Goal: Task Accomplishment & Management: Manage account settings

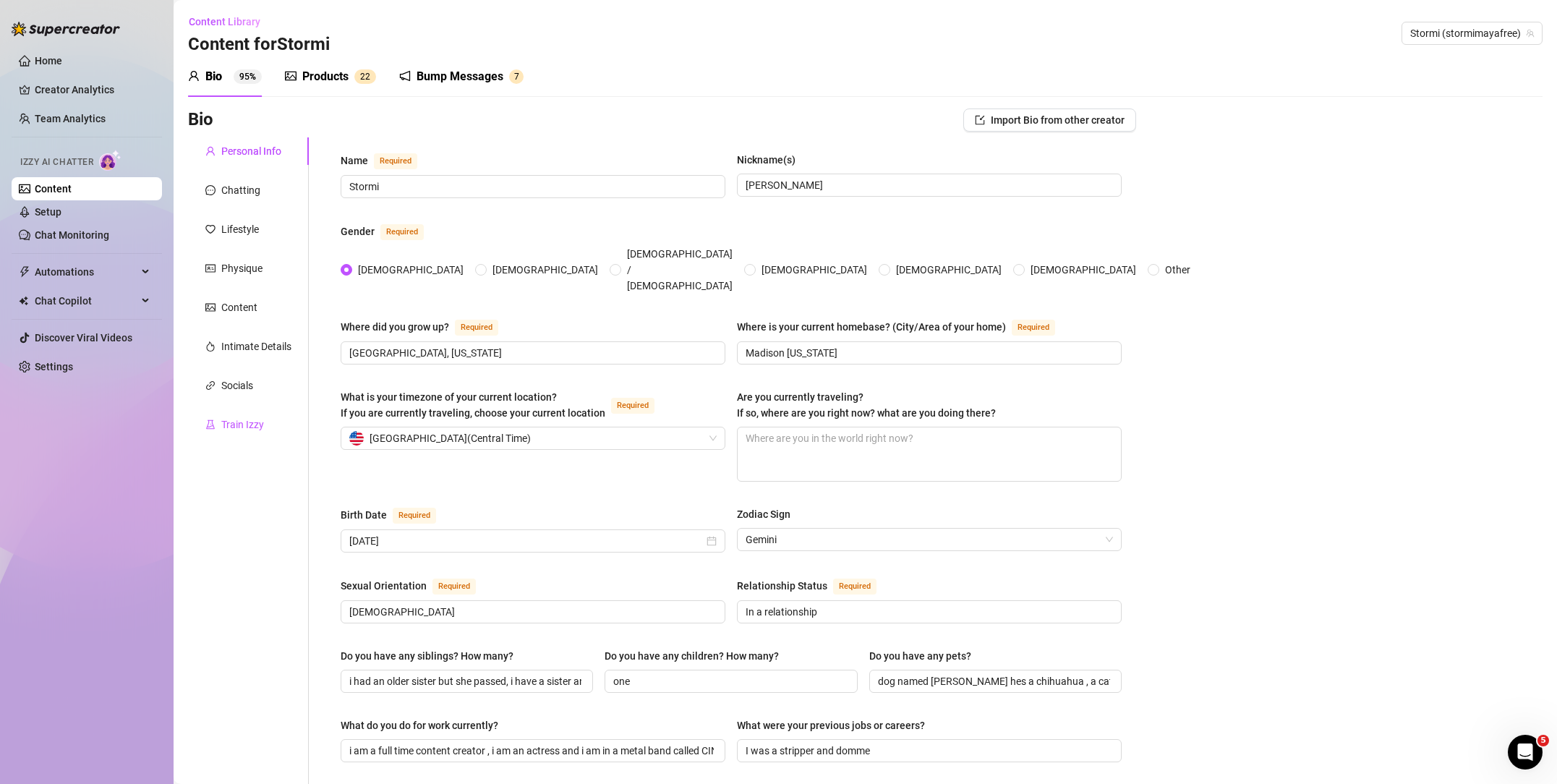
click at [240, 420] on div "Train Izzy" at bounding box center [243, 424] width 43 height 16
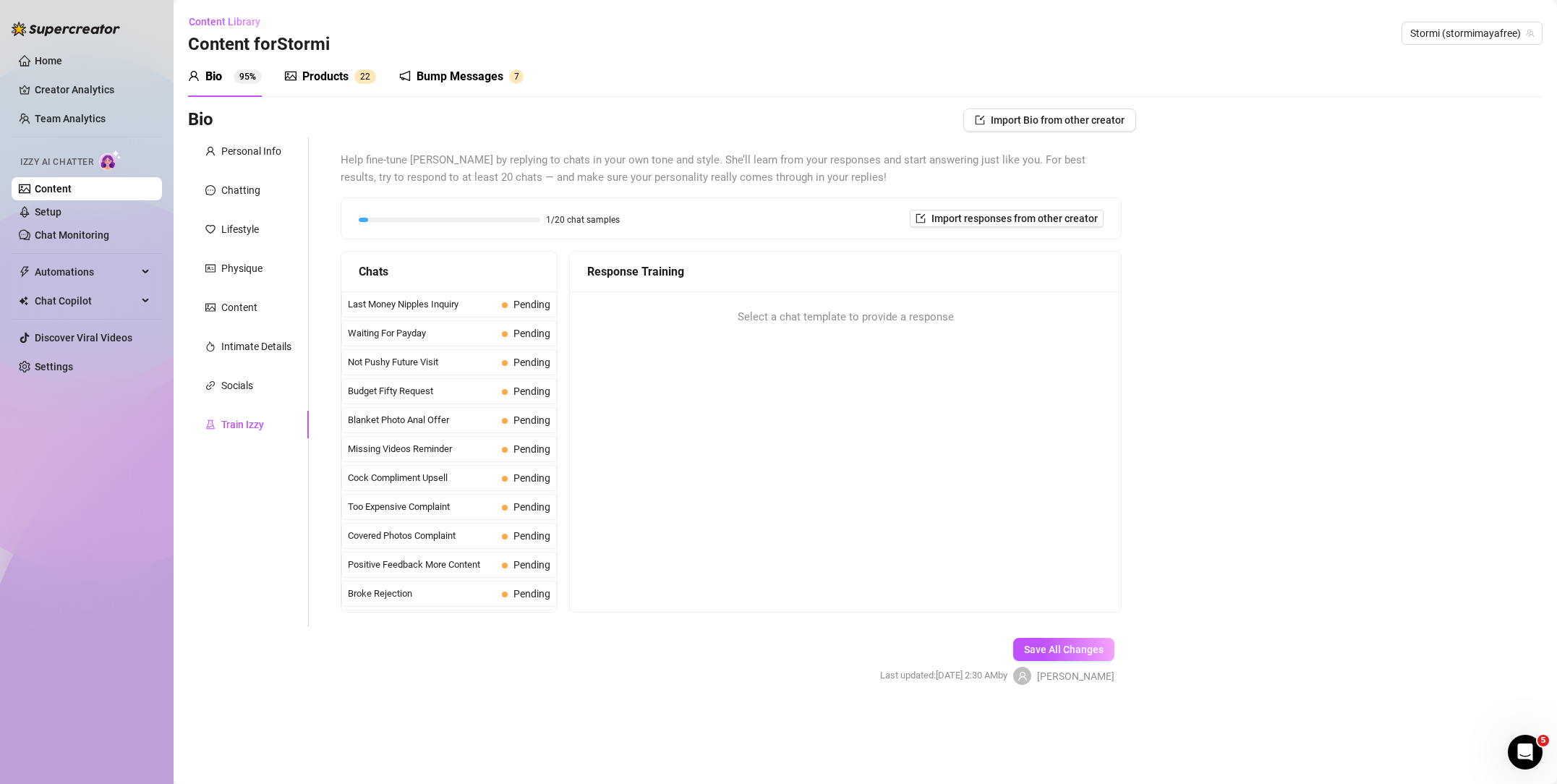
click at [71, 194] on link "Content" at bounding box center [53, 189] width 37 height 12
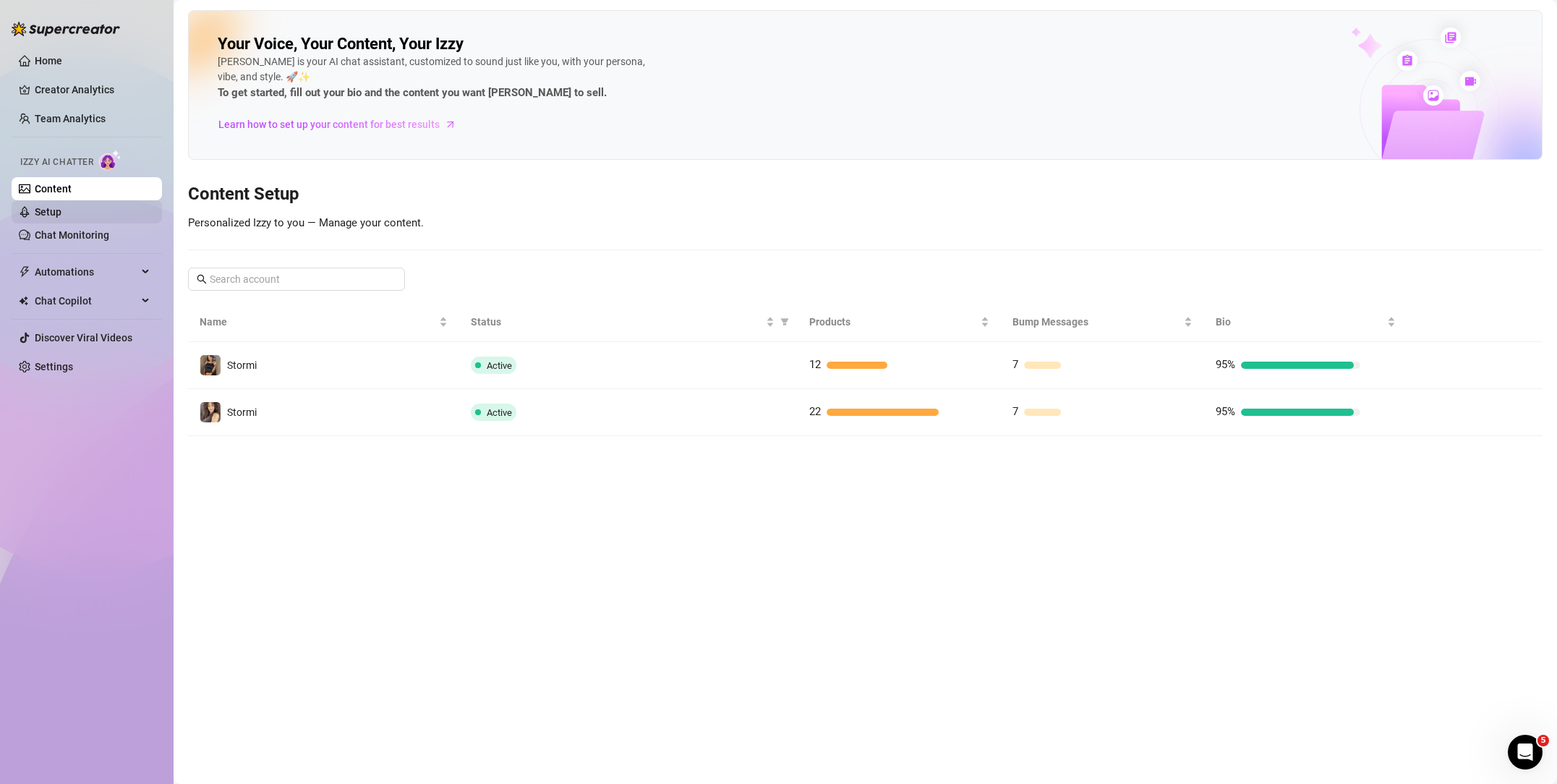
click at [61, 215] on link "Setup" at bounding box center [48, 212] width 27 height 12
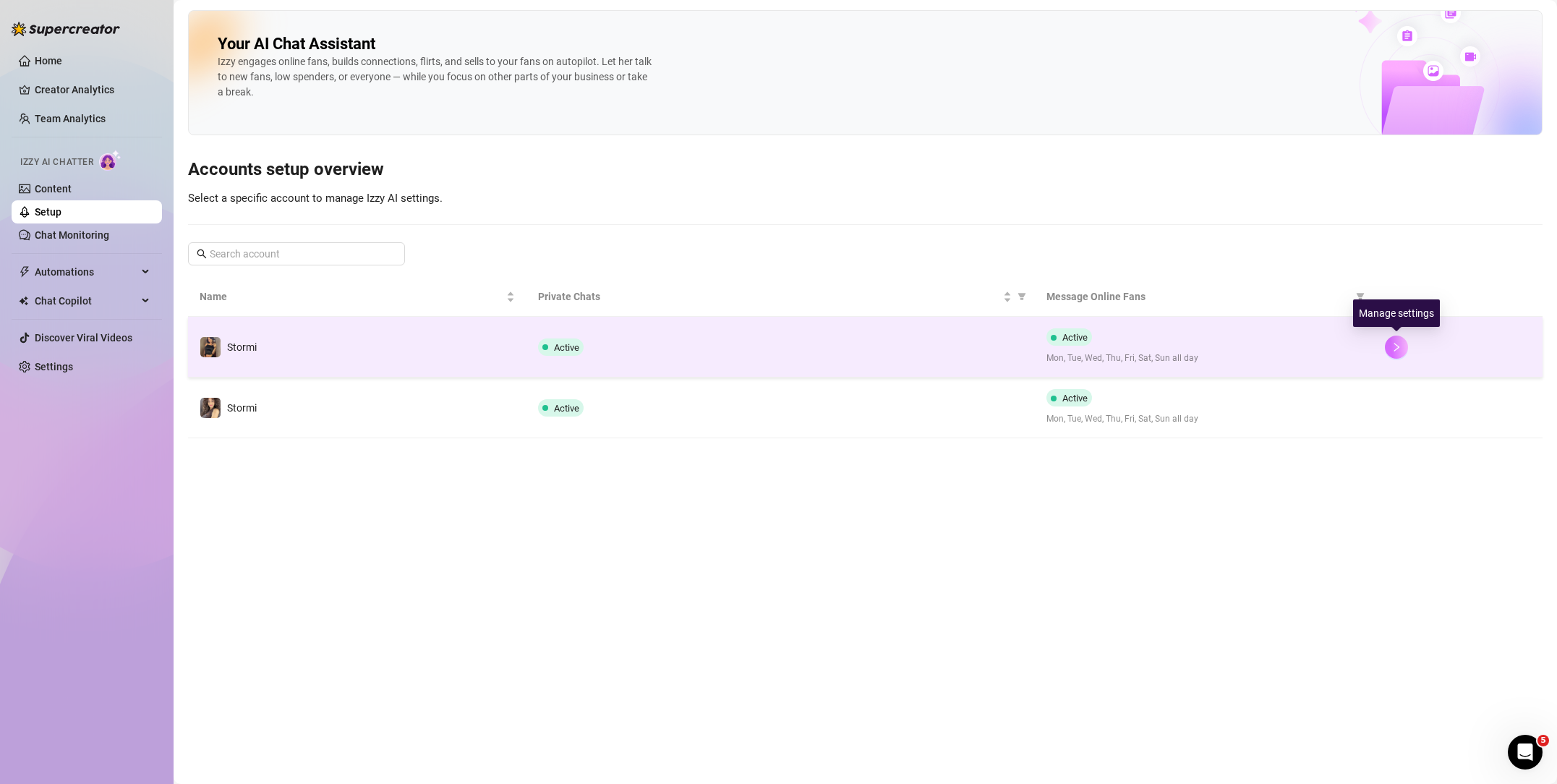
click at [1407, 342] on button "button" at bounding box center [1397, 347] width 23 height 23
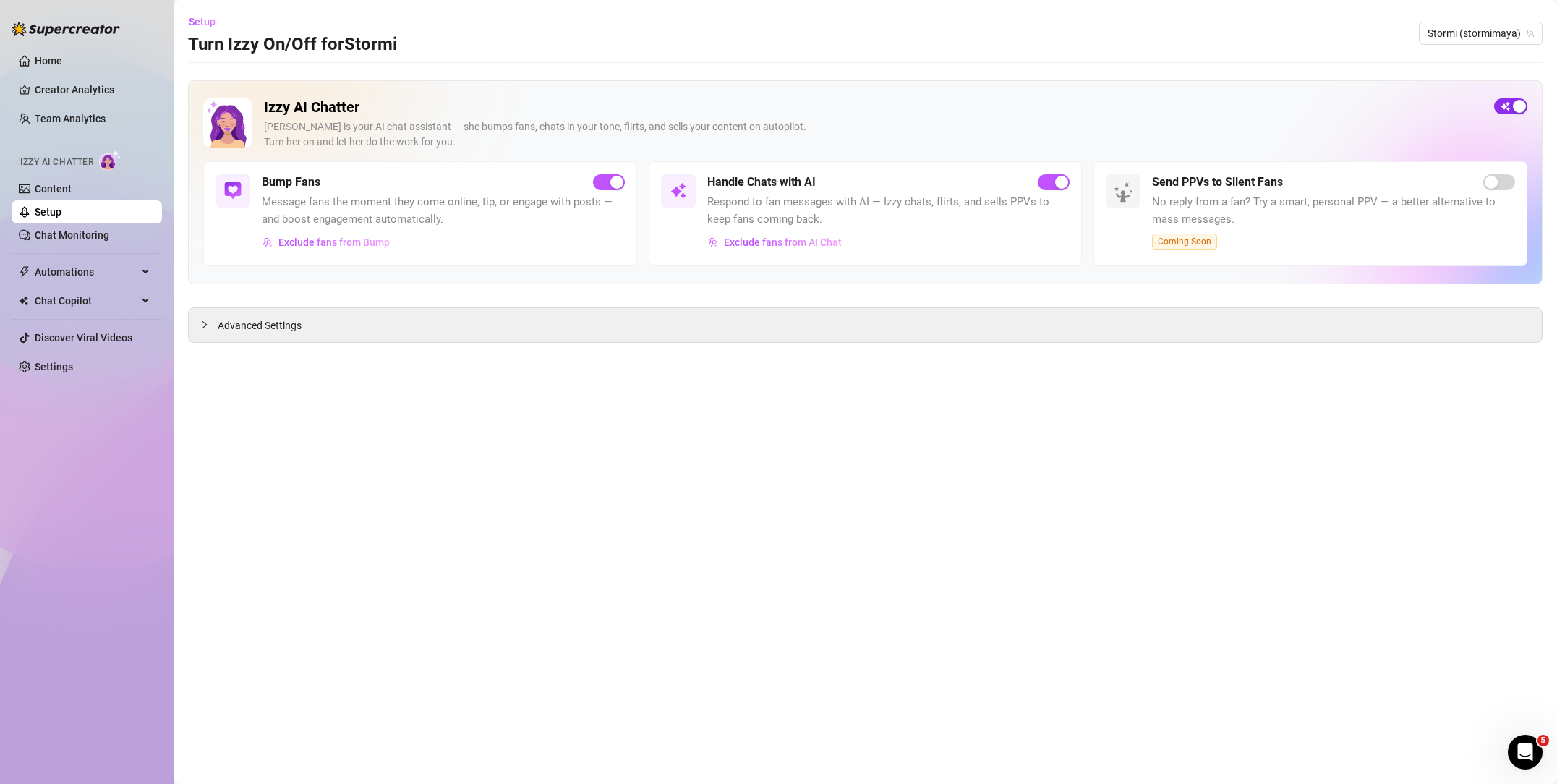
click at [1517, 108] on div "button" at bounding box center [1520, 106] width 13 height 13
click at [197, 27] on span "Setup" at bounding box center [202, 22] width 27 height 12
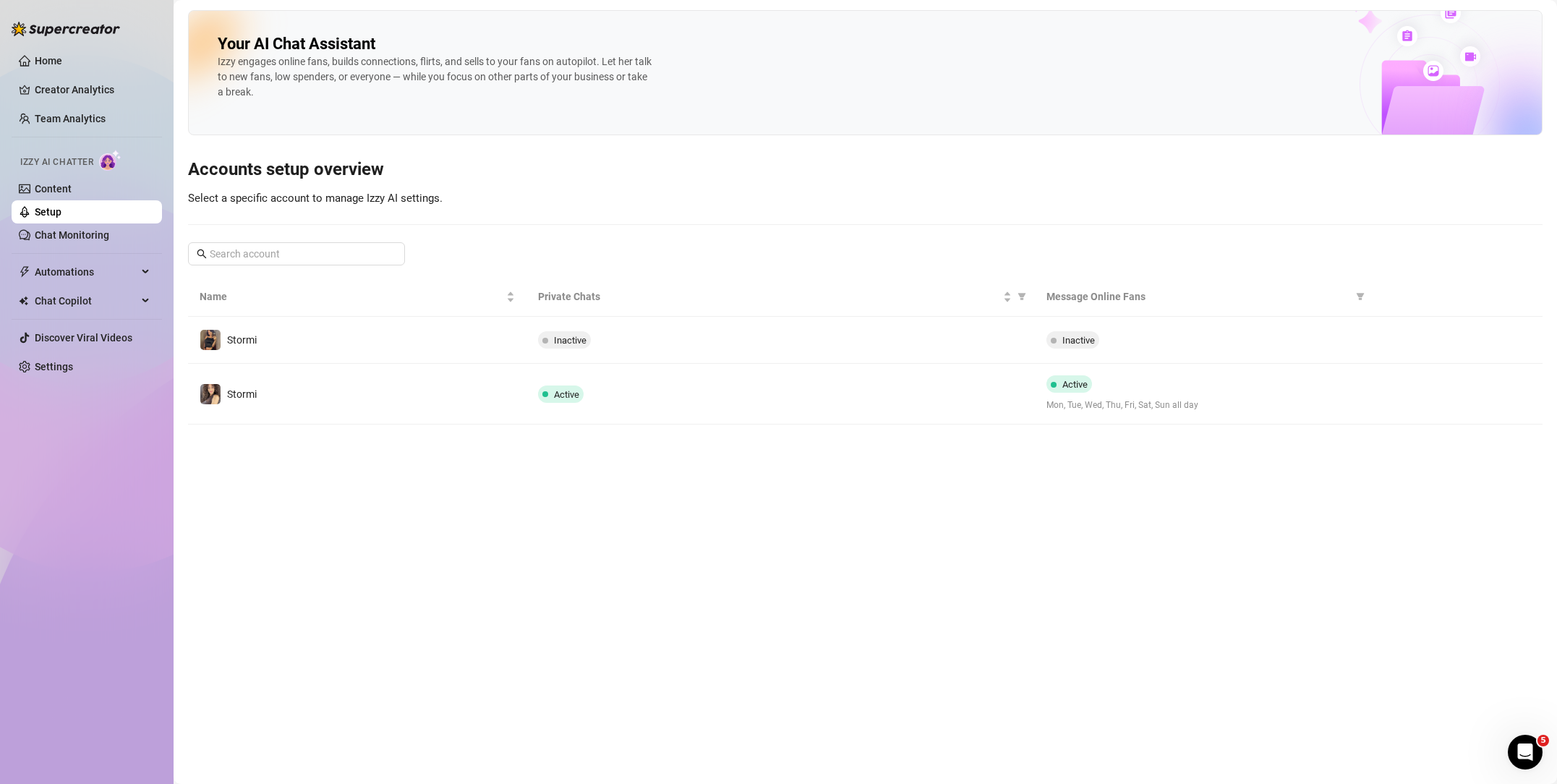
click at [1403, 395] on button "button" at bounding box center [1397, 394] width 23 height 23
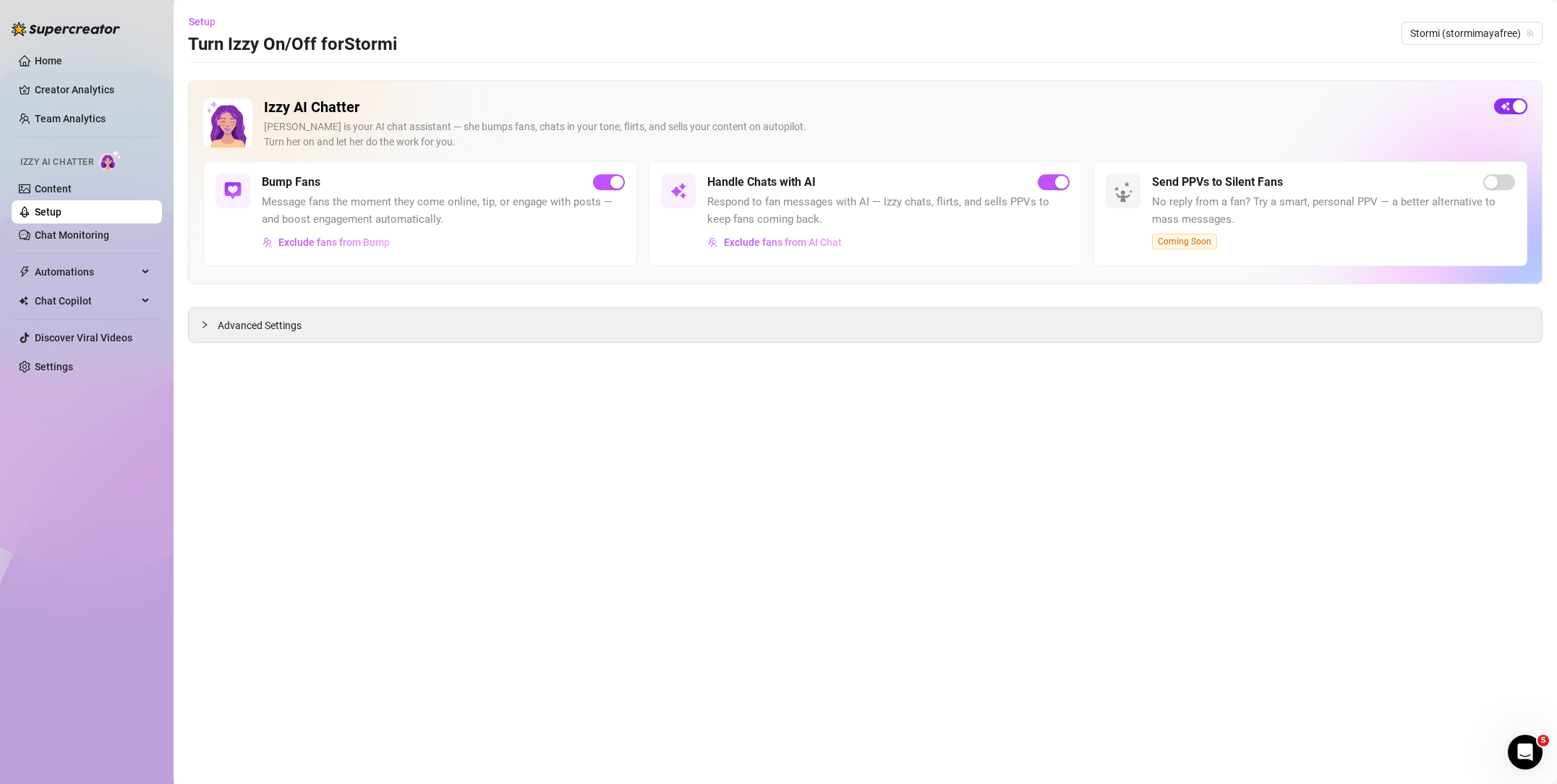
click at [1508, 105] on span "button" at bounding box center [1511, 106] width 33 height 16
click at [55, 366] on link "Settings" at bounding box center [54, 367] width 39 height 12
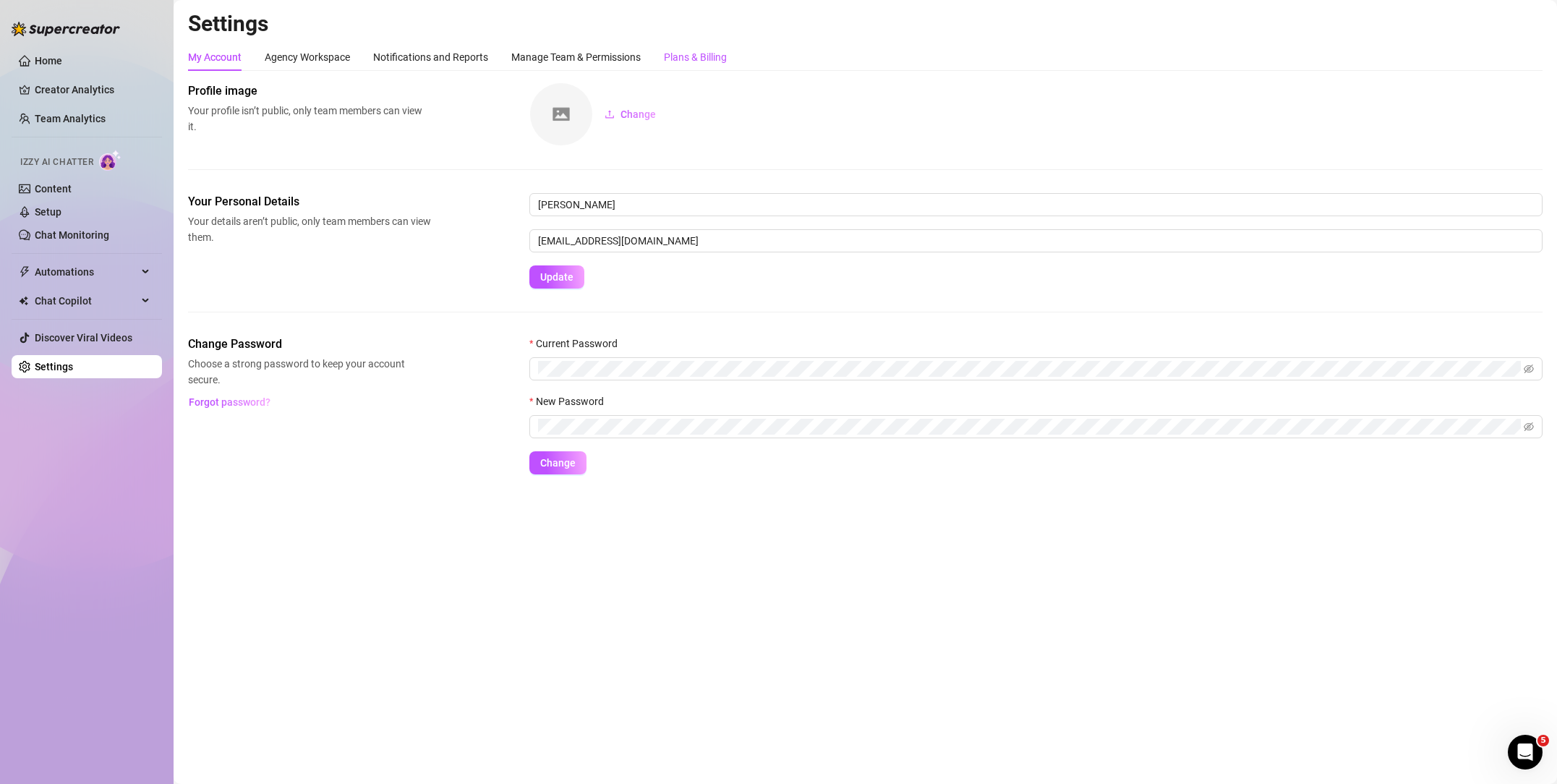
click at [713, 55] on div "Plans & Billing" at bounding box center [695, 58] width 63 height 16
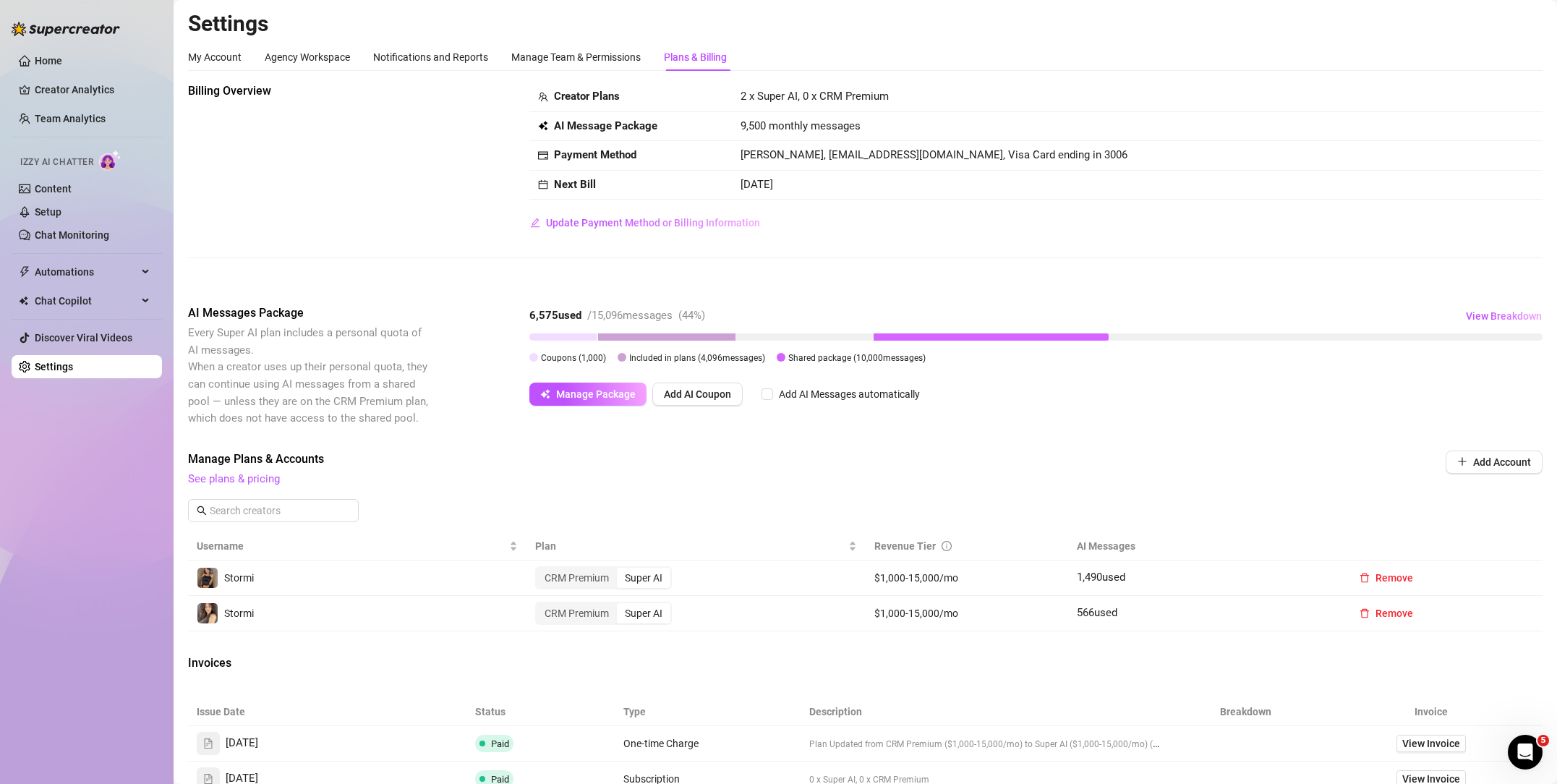
scroll to position [1, 0]
click at [563, 387] on button "Manage Package" at bounding box center [588, 393] width 117 height 23
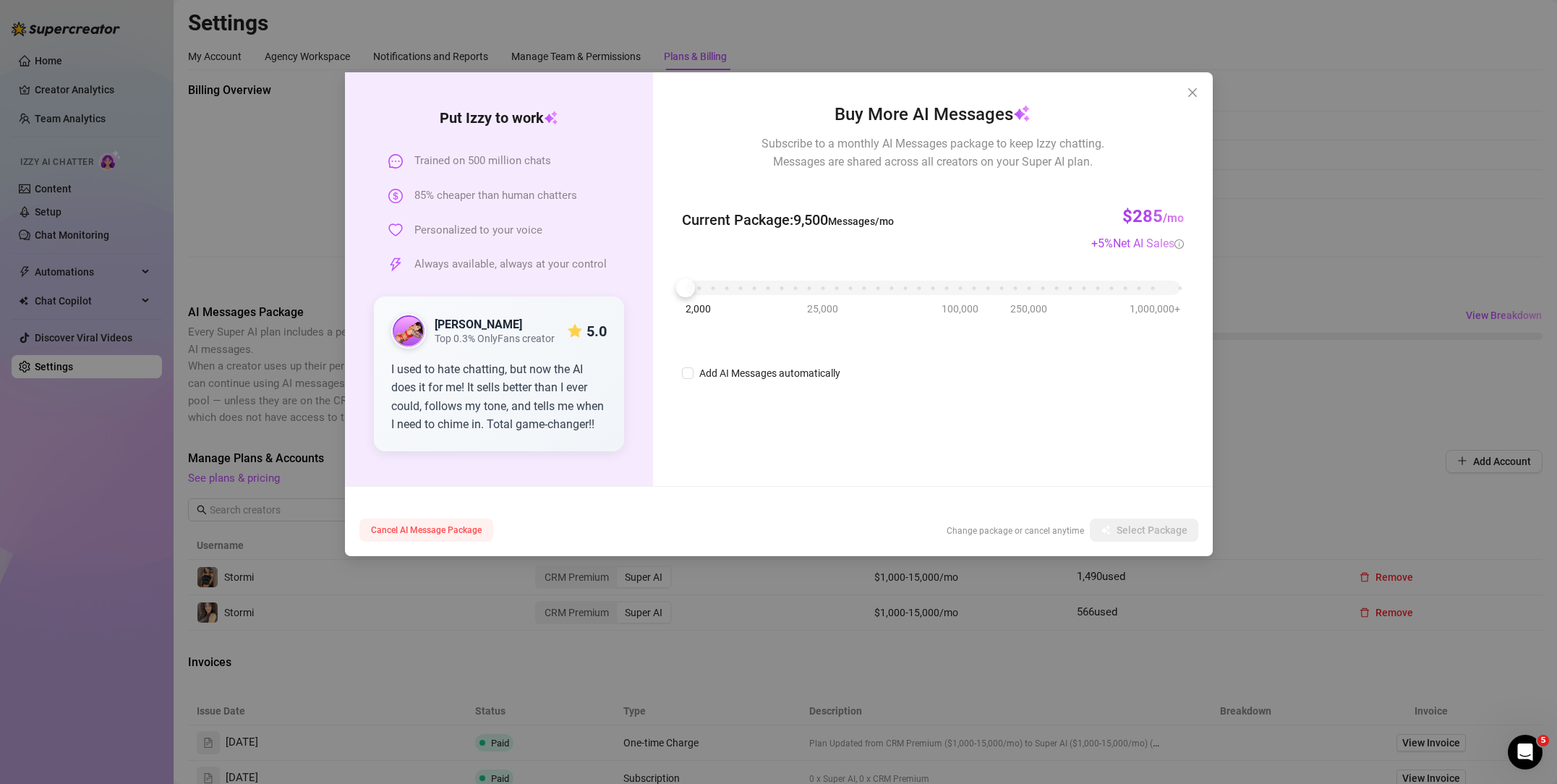
click at [414, 528] on span "Cancel AI Message Package" at bounding box center [427, 530] width 111 height 10
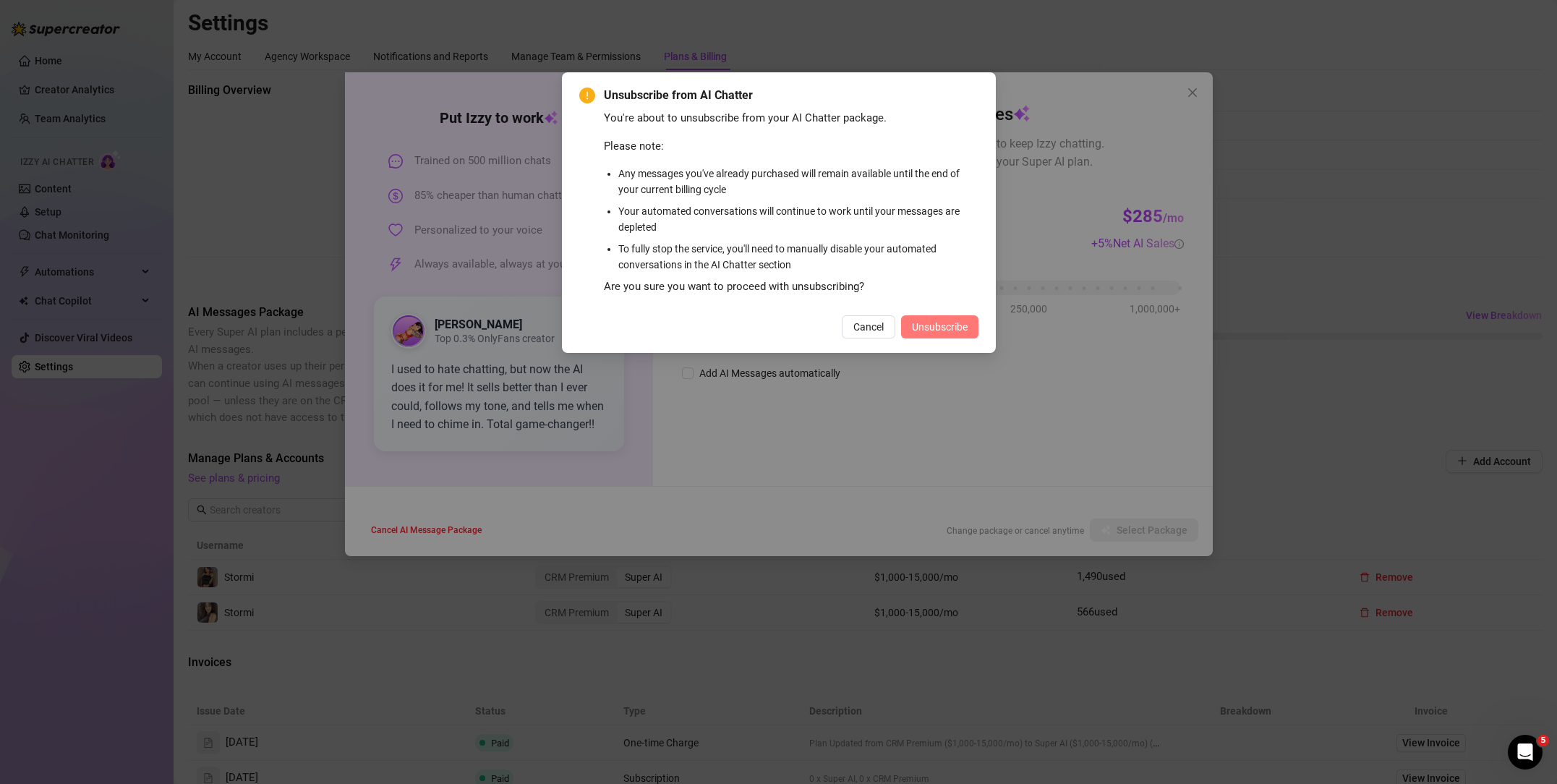
click at [929, 328] on span "Unsubscribe" at bounding box center [939, 327] width 55 height 12
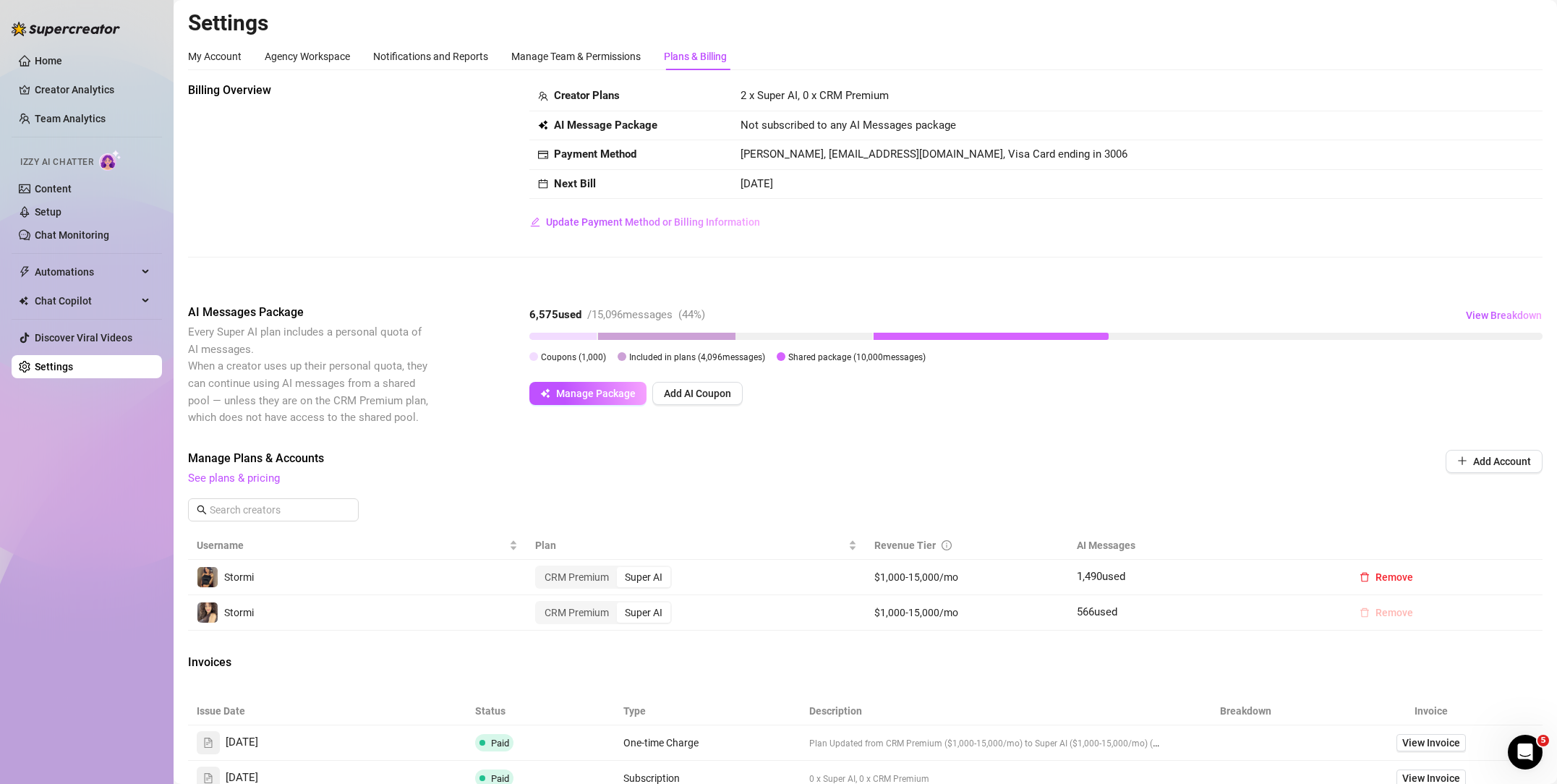
click at [1379, 613] on span "Remove" at bounding box center [1395, 612] width 38 height 12
click at [1349, 644] on div "Billing Overview Creator Plans 2 x Super AI, 0 x CRM Premium AI Message Package…" at bounding box center [865, 550] width 1355 height 936
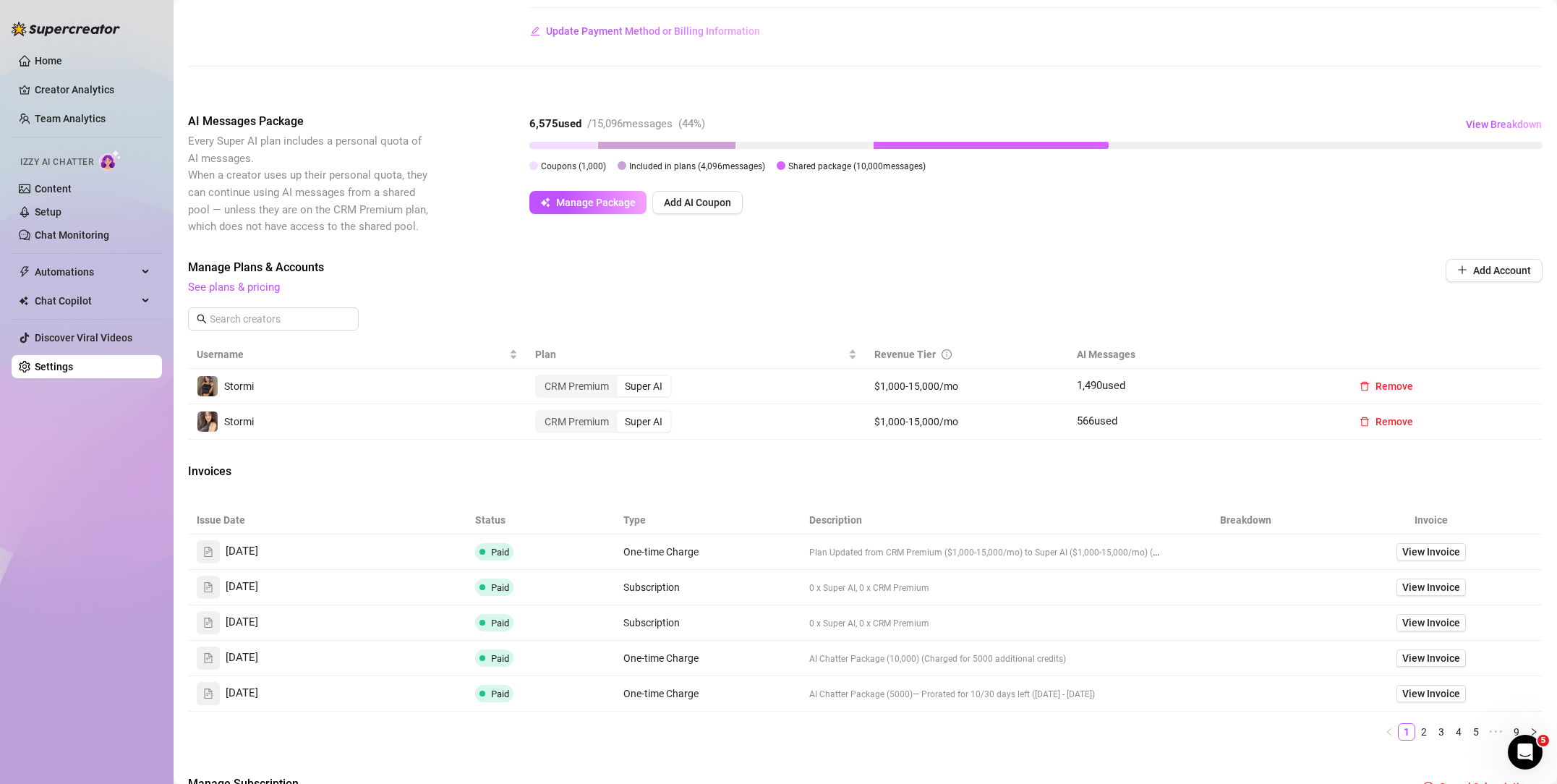
scroll to position [0, 0]
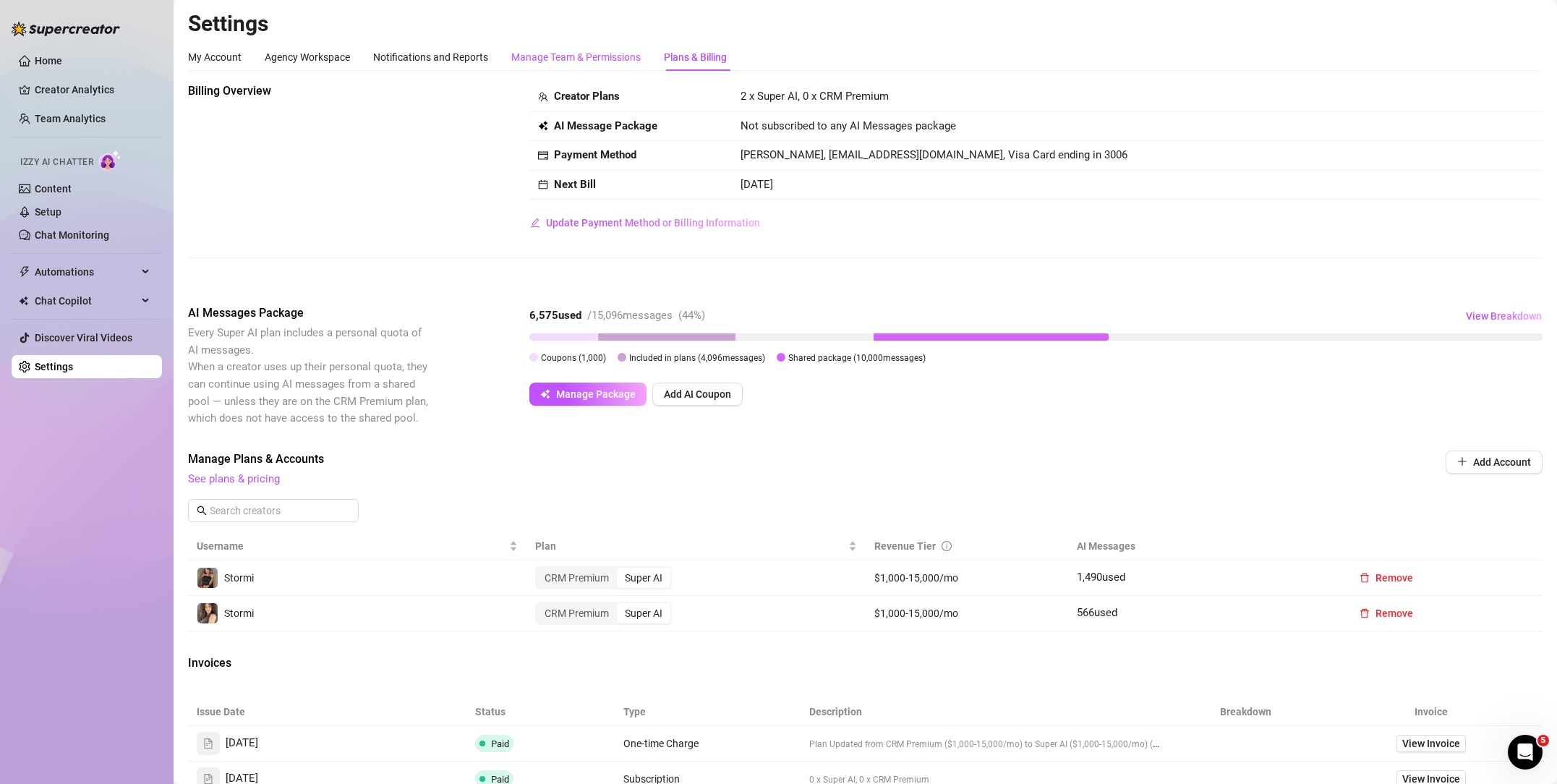
click at [582, 55] on div "Manage Team & Permissions" at bounding box center [576, 58] width 130 height 16
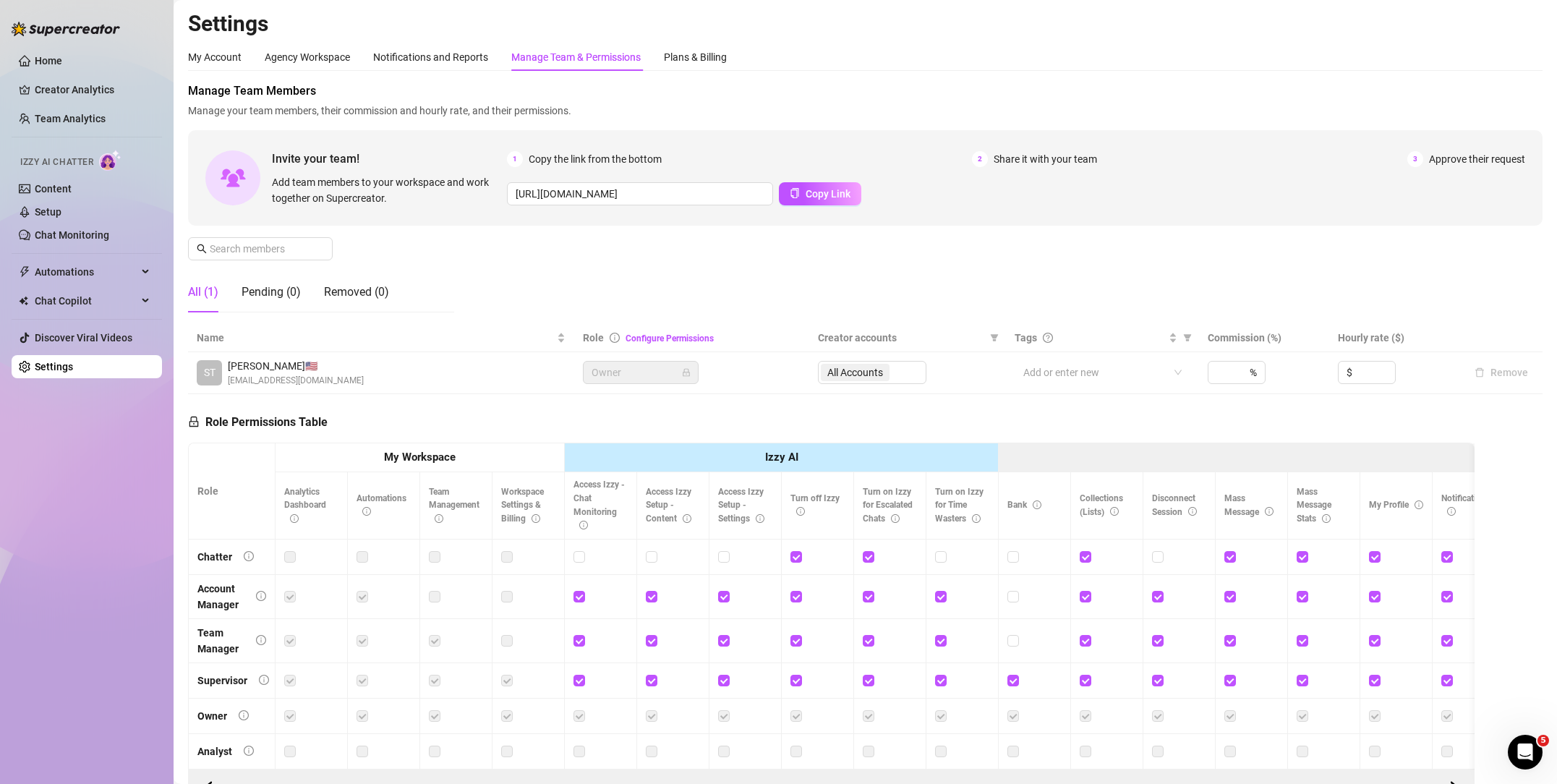
click at [647, 52] on div "My Account Agency Workspace Notifications and Reports Manage Team & Permissions…" at bounding box center [457, 58] width 539 height 28
click at [143, 277] on div "Automations" at bounding box center [87, 272] width 151 height 23
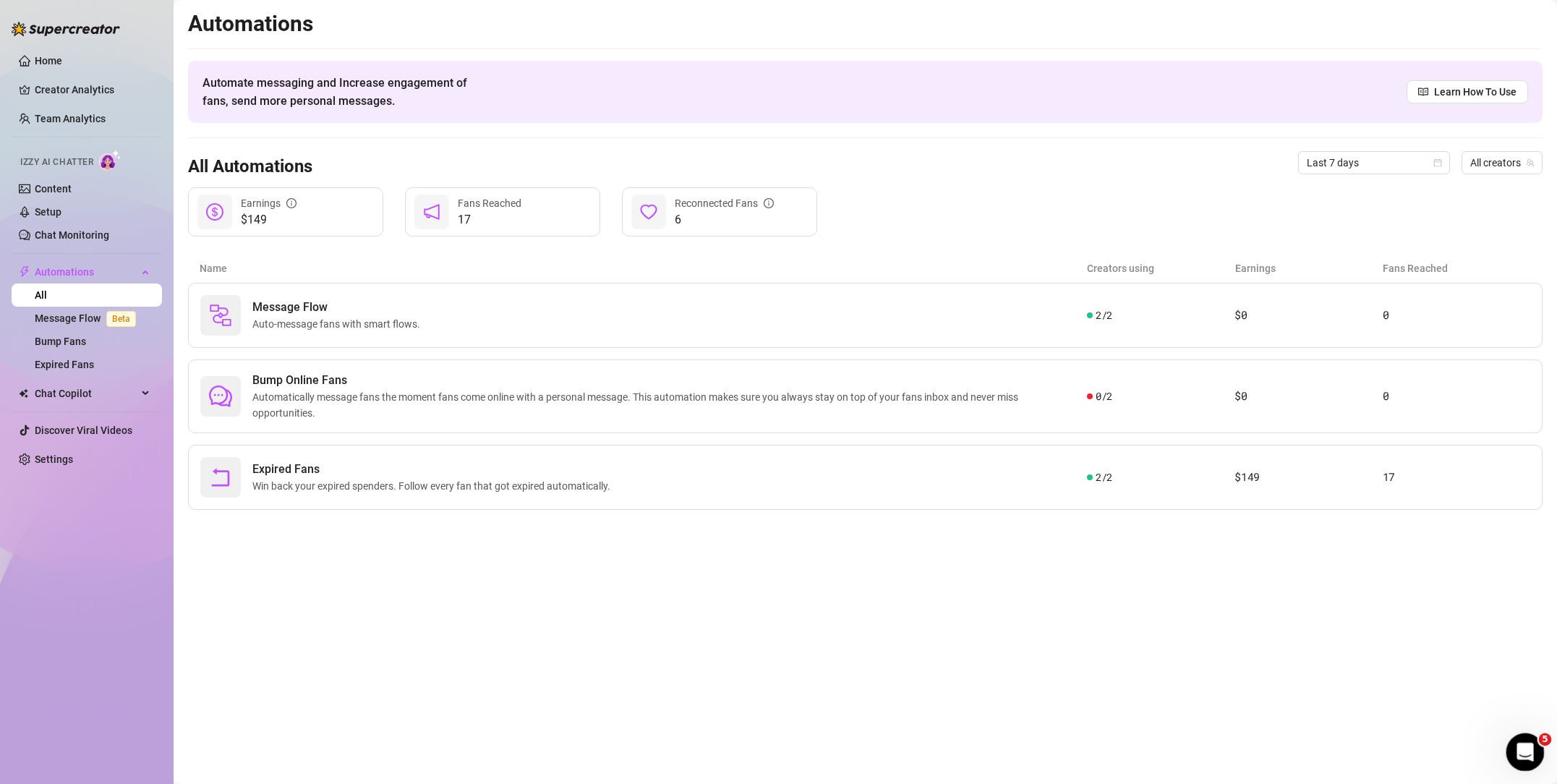
click at [1513, 737] on div "Open Intercom Messenger" at bounding box center [1524, 750] width 48 height 48
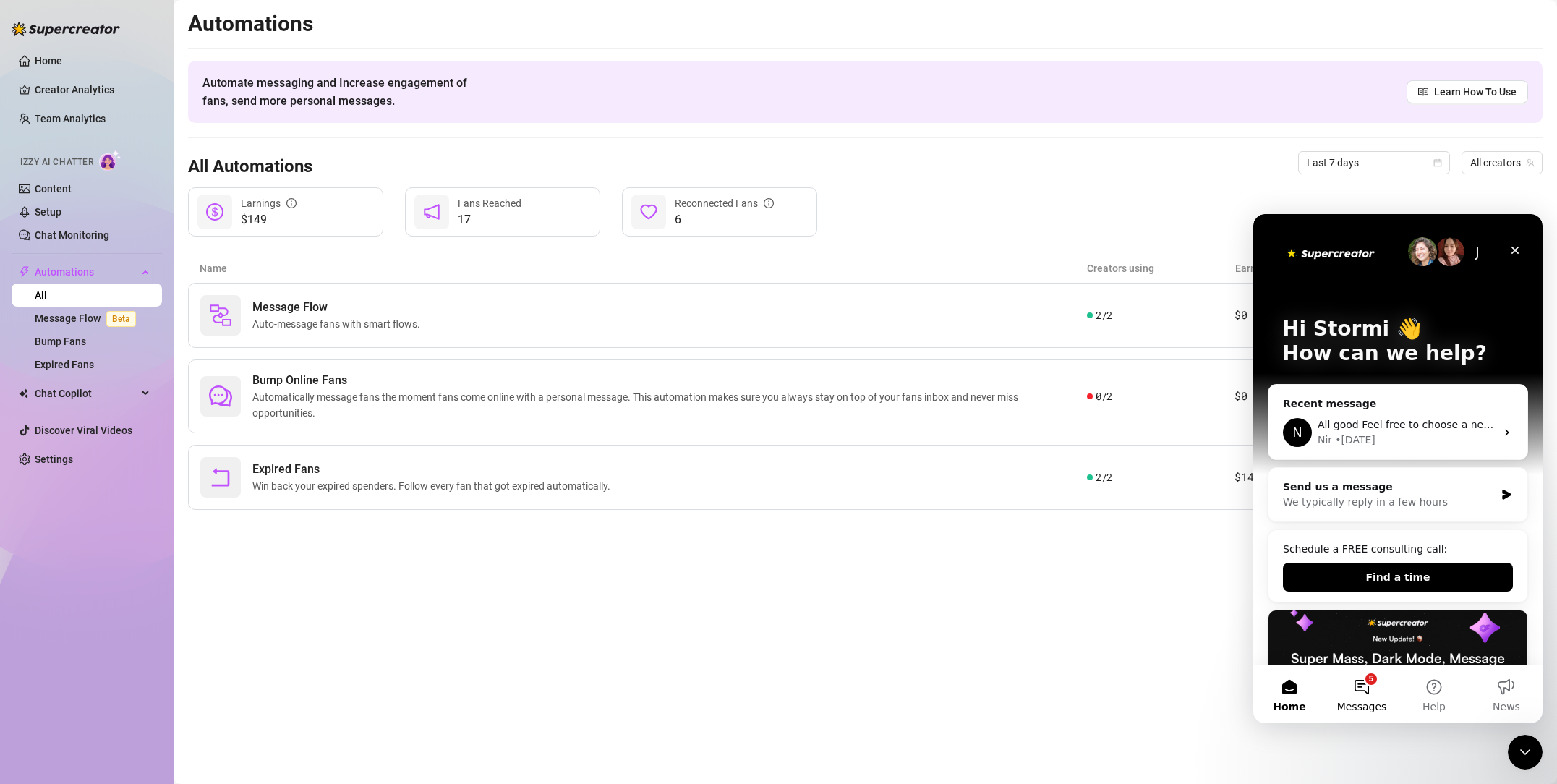
click at [1362, 697] on button "5 Messages" at bounding box center [1362, 694] width 72 height 58
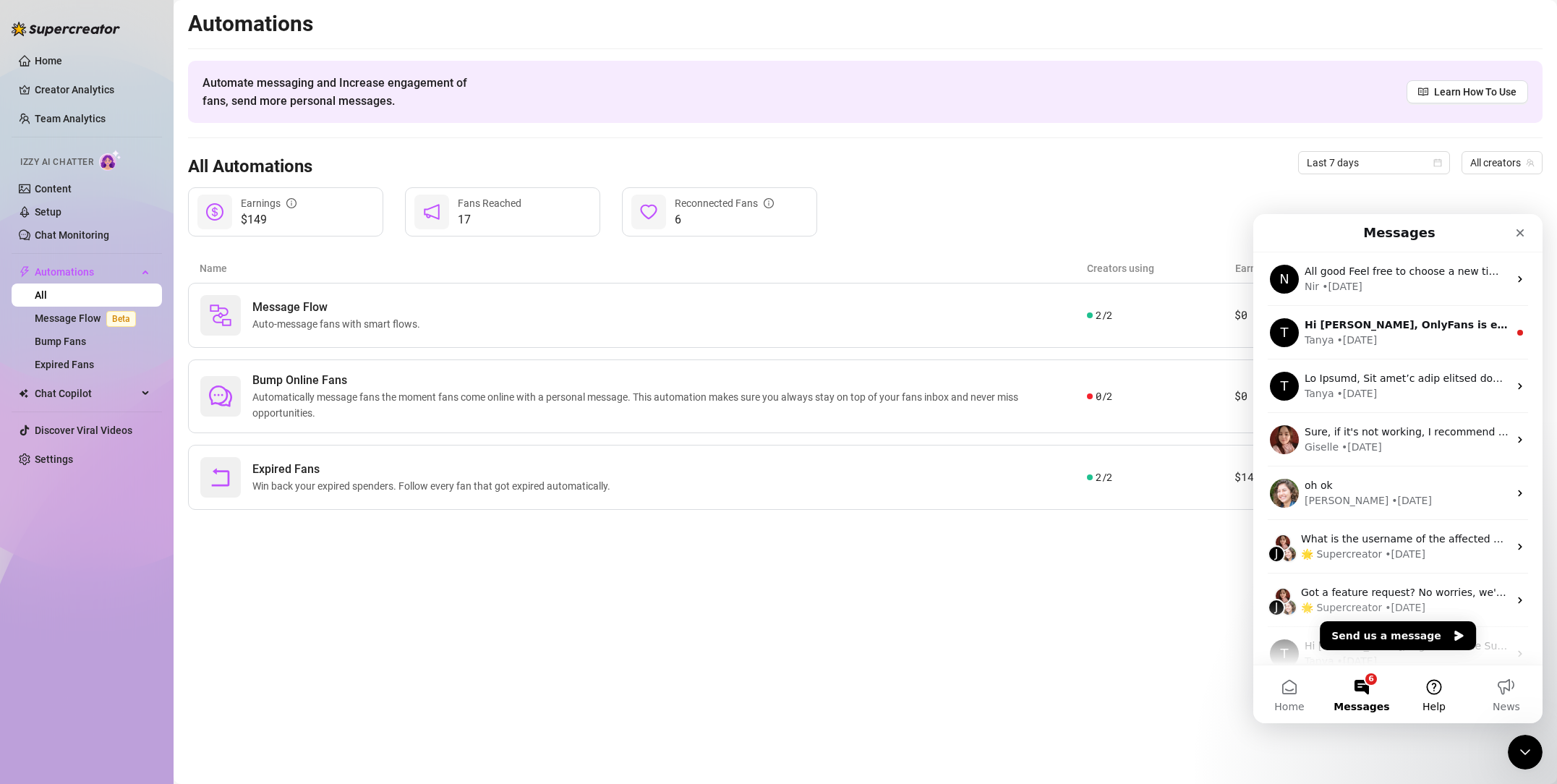
click at [1405, 702] on button "Help" at bounding box center [1434, 694] width 72 height 58
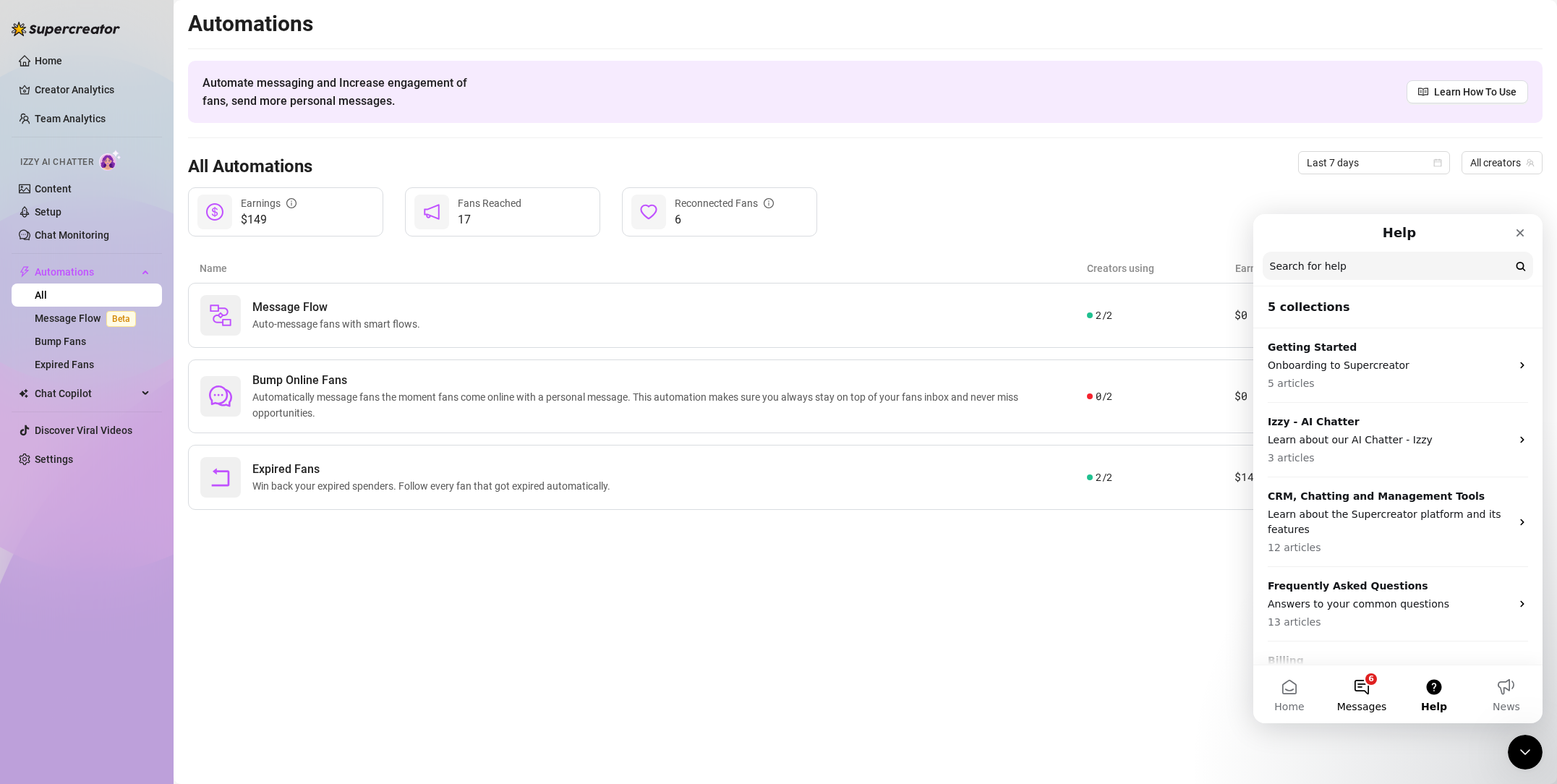
click at [1384, 699] on button "6 Messages" at bounding box center [1362, 694] width 72 height 58
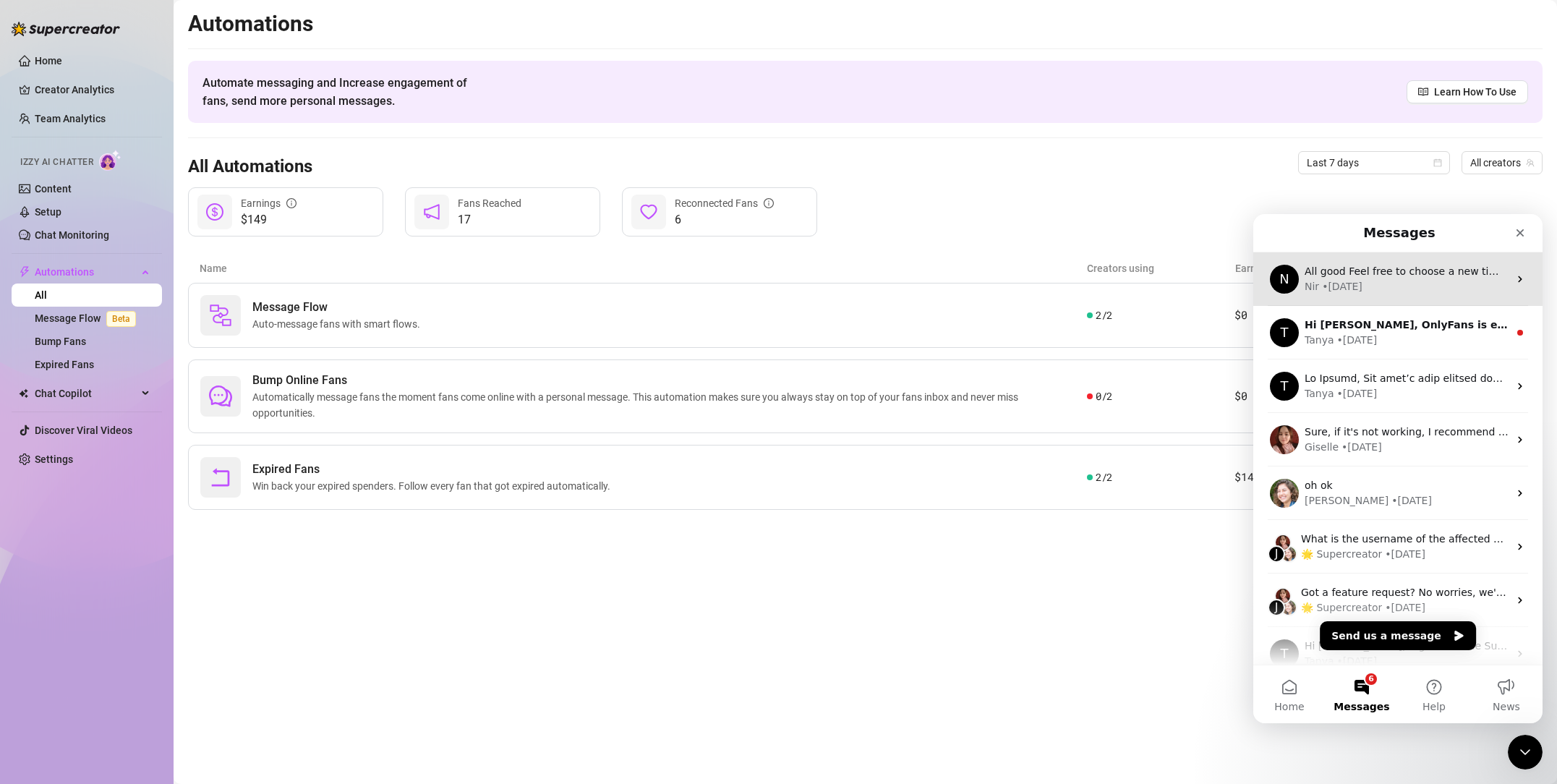
click at [1363, 300] on div "N All good Feel free to choose a new time ttps://[DOMAIN_NAME][URL] Nir • [DATE]" at bounding box center [1398, 279] width 289 height 53
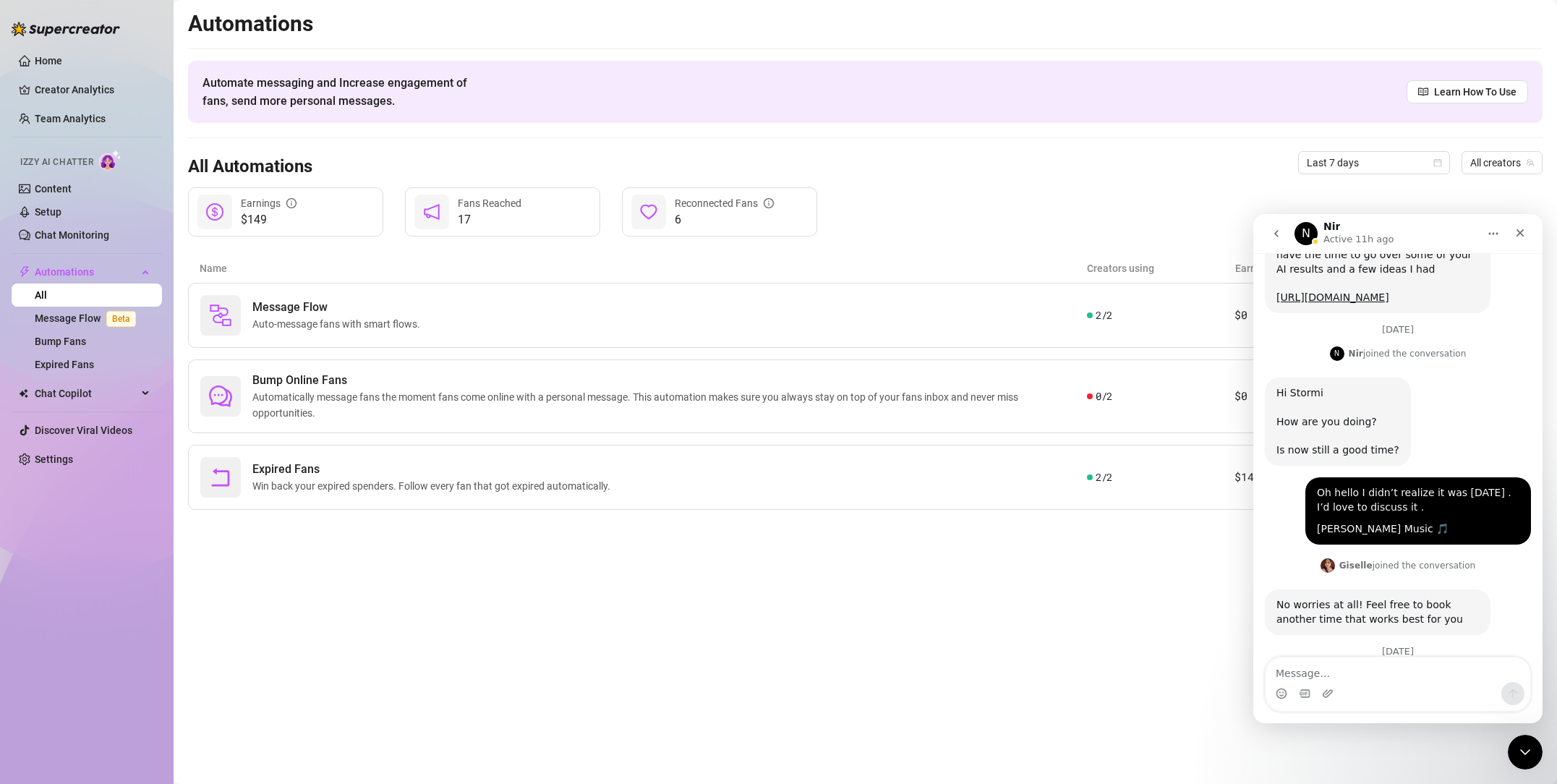
scroll to position [242, 0]
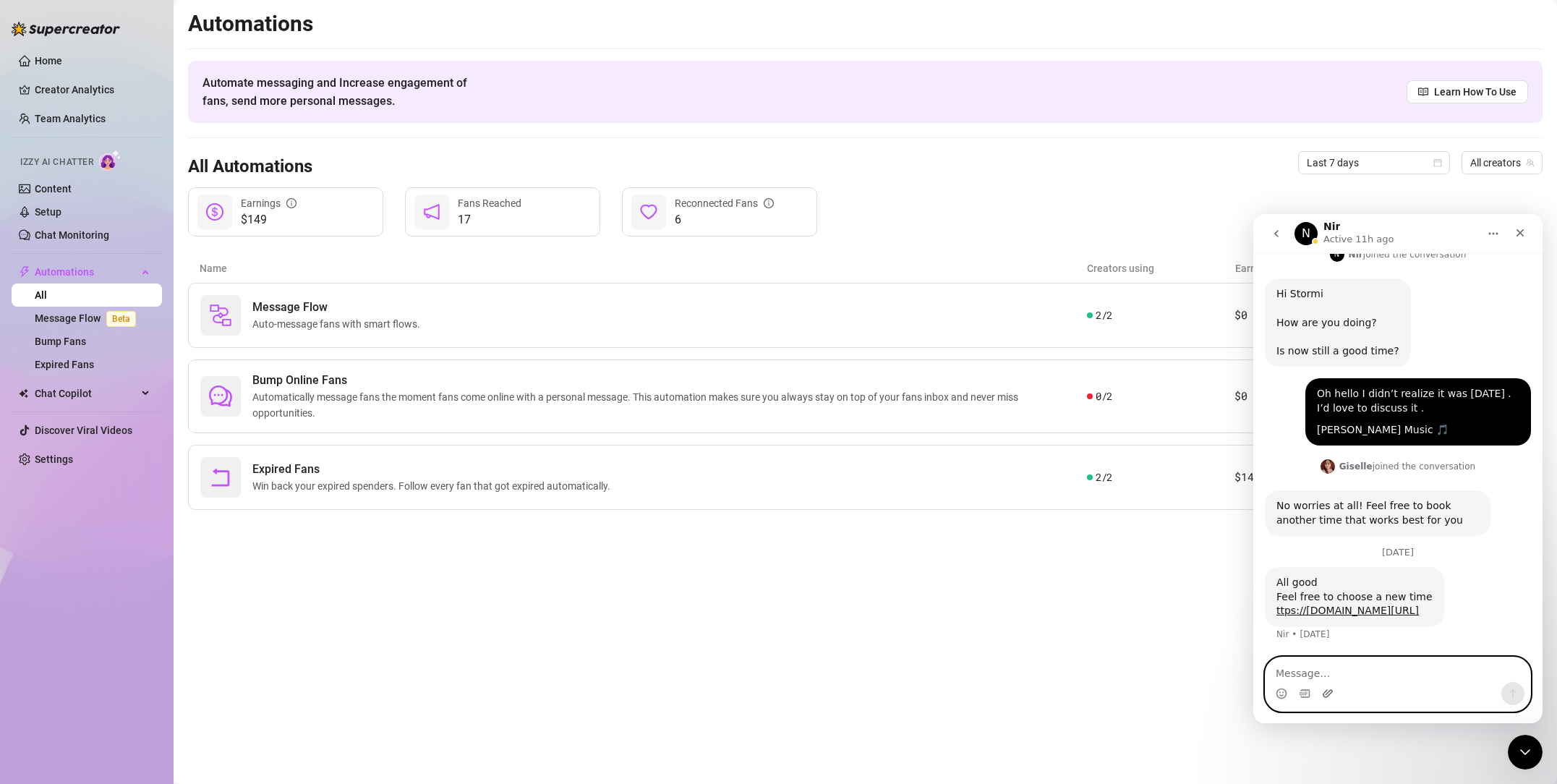
click at [1325, 694] on icon "Upload attachment" at bounding box center [1328, 693] width 10 height 8
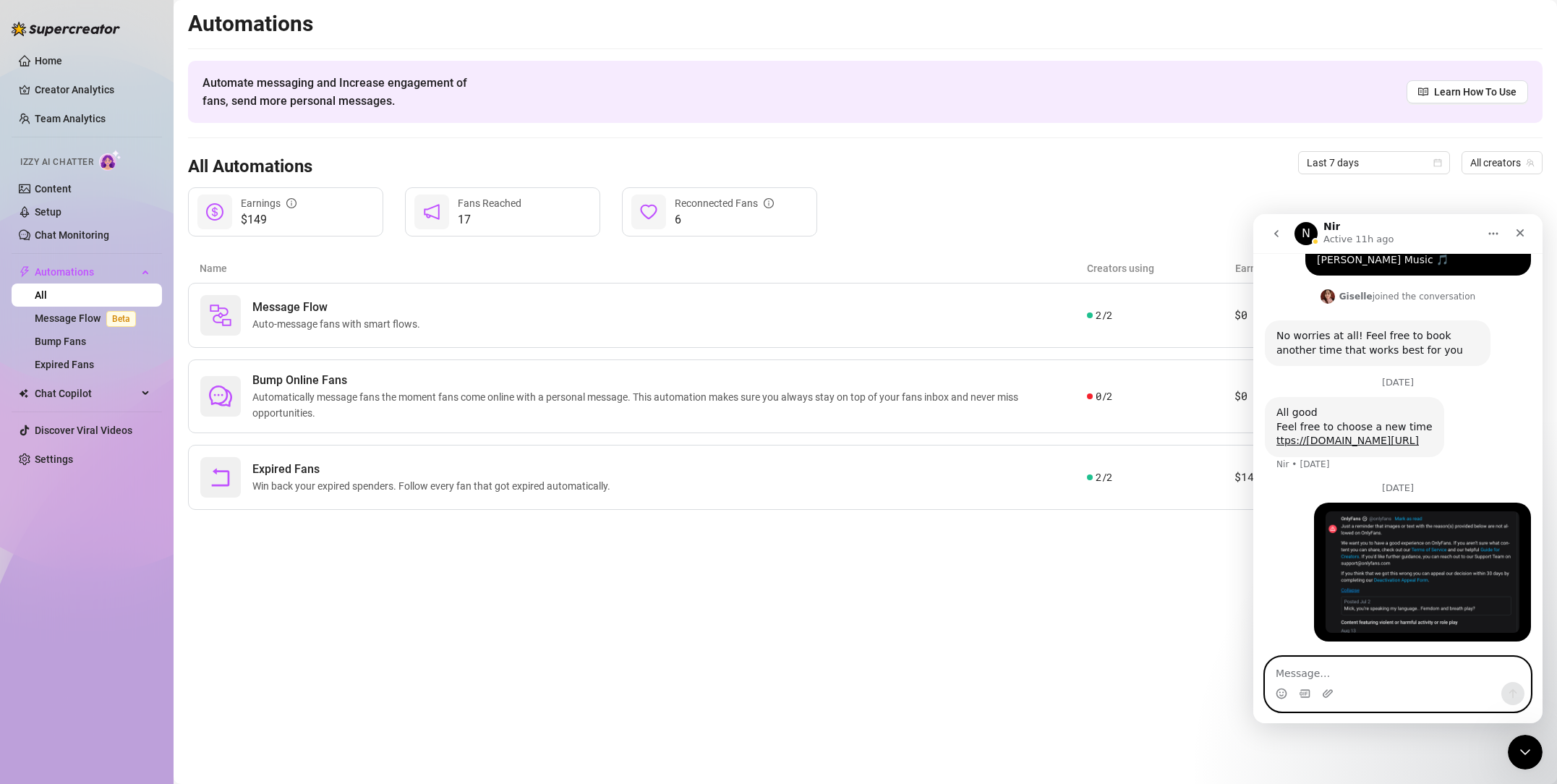
scroll to position [411, 0]
type textarea "too many reports and complaint"
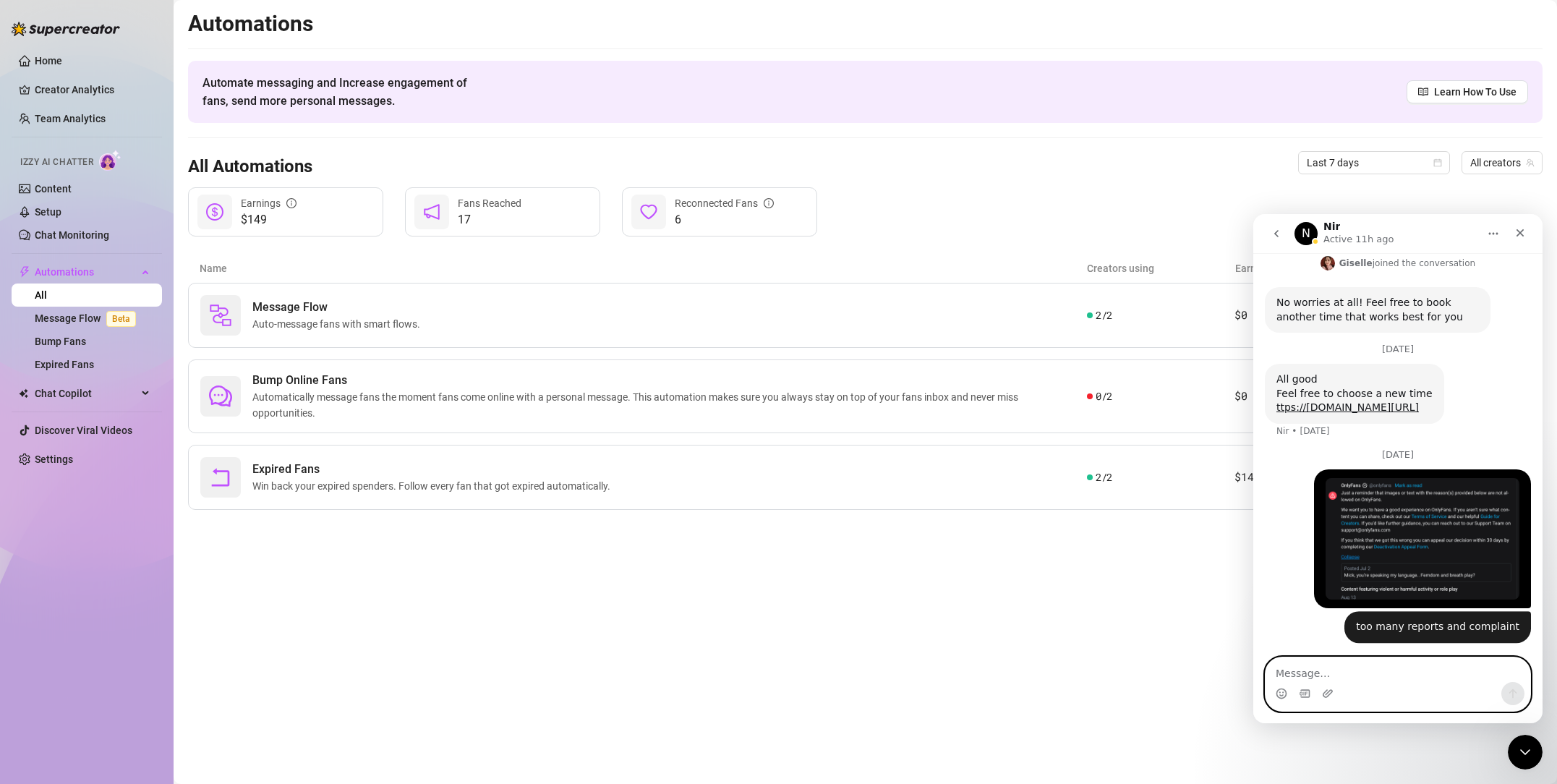
scroll to position [445, 0]
type textarea "turning izzy off"
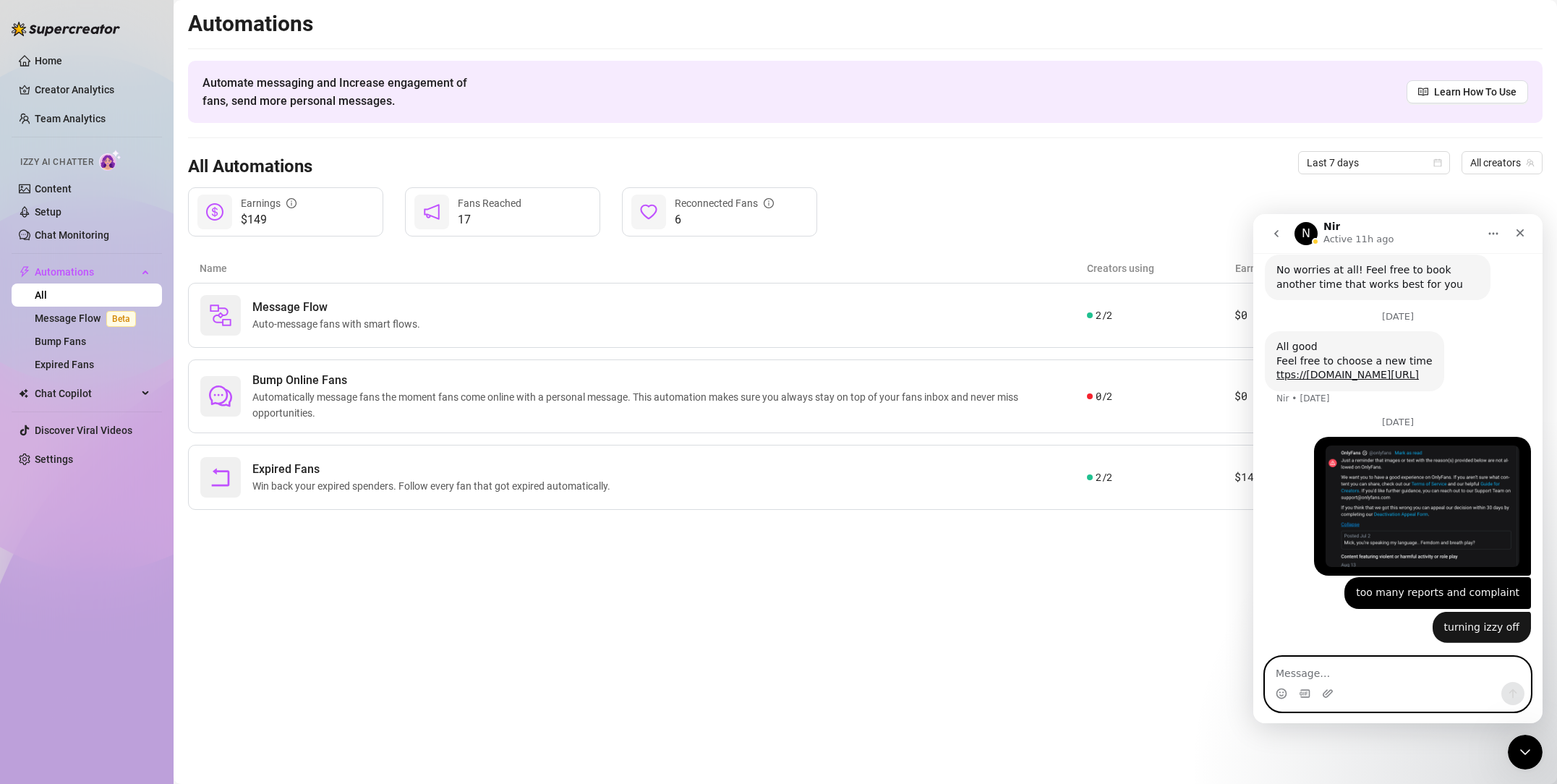
scroll to position [478, 0]
click at [837, 614] on main "Automations Automate messaging and Increase engagement of fans, send more perso…" at bounding box center [865, 392] width 1384 height 784
click at [57, 472] on ul "Home Creator Analytics Team Analytics Izzy AI Chatter Content Setup Chat Monito…" at bounding box center [87, 260] width 151 height 433
click at [26, 471] on ul "Home Creator Analytics Team Analytics Izzy AI Chatter Content Setup Chat Monito…" at bounding box center [87, 260] width 151 height 433
click at [37, 462] on link "Settings" at bounding box center [54, 459] width 39 height 12
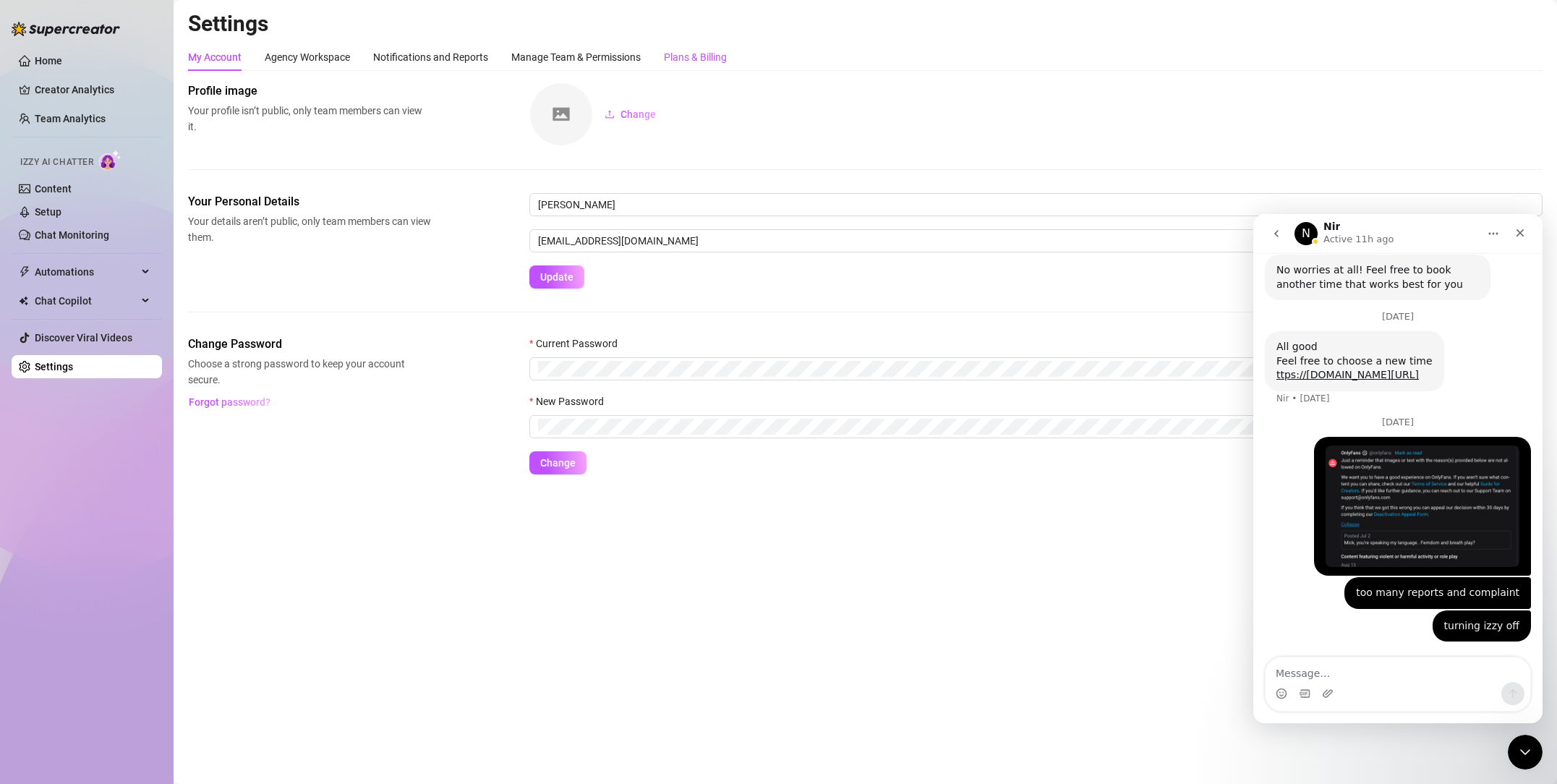
click at [709, 59] on div "Plans & Billing" at bounding box center [695, 58] width 63 height 16
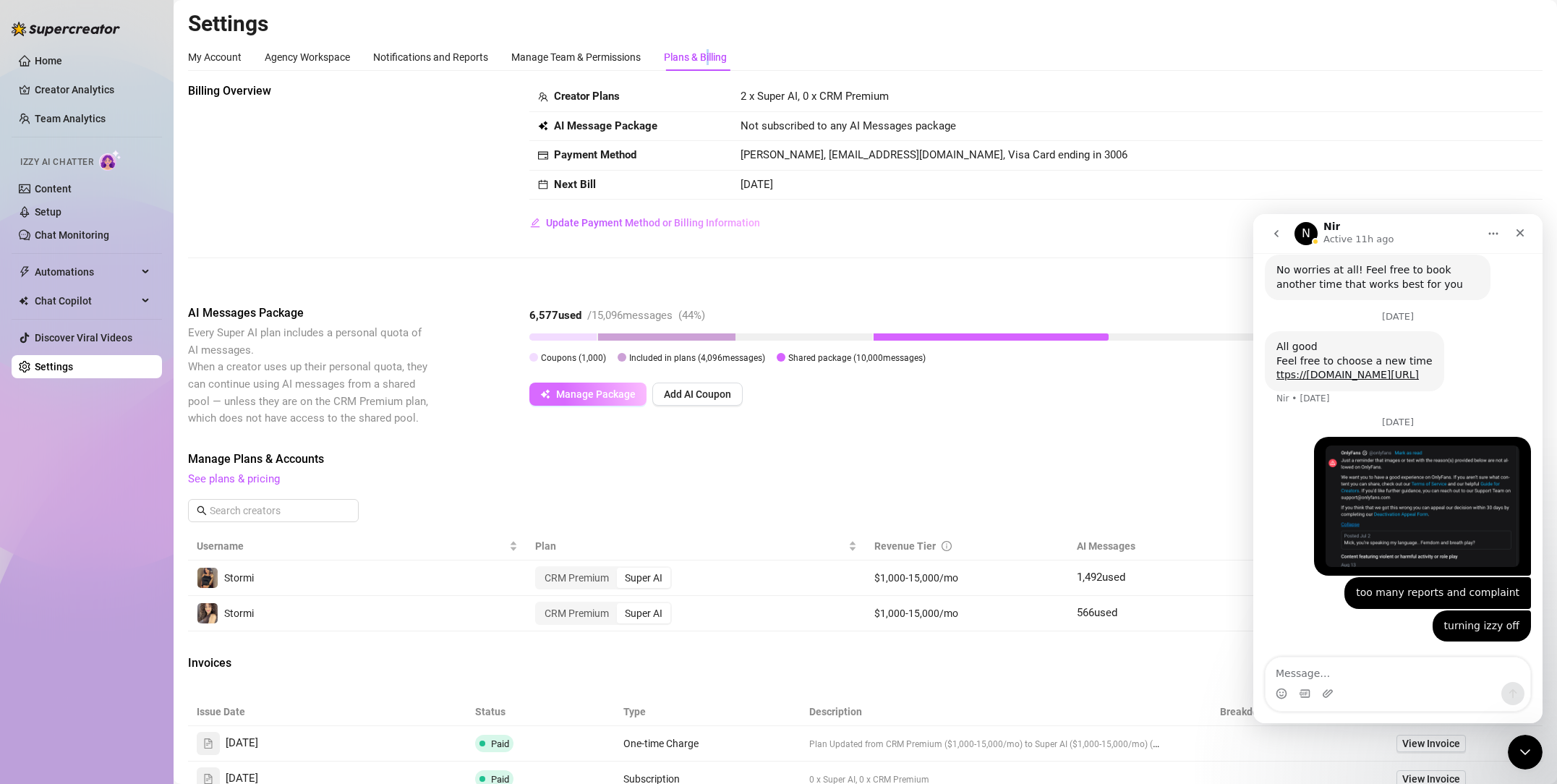
click at [580, 385] on button "Manage Package" at bounding box center [588, 394] width 117 height 23
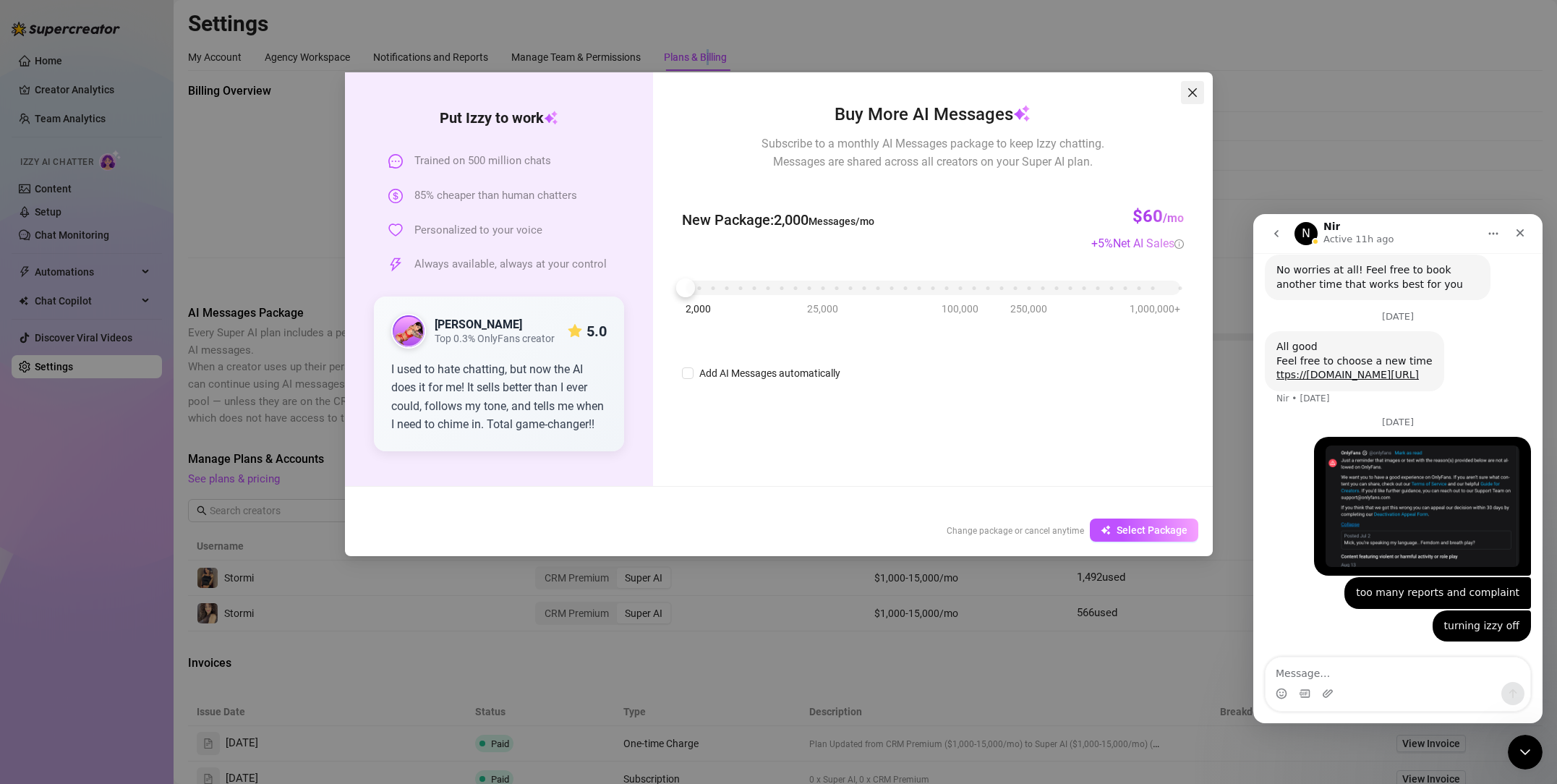
click at [1189, 95] on icon "close" at bounding box center [1193, 92] width 12 height 12
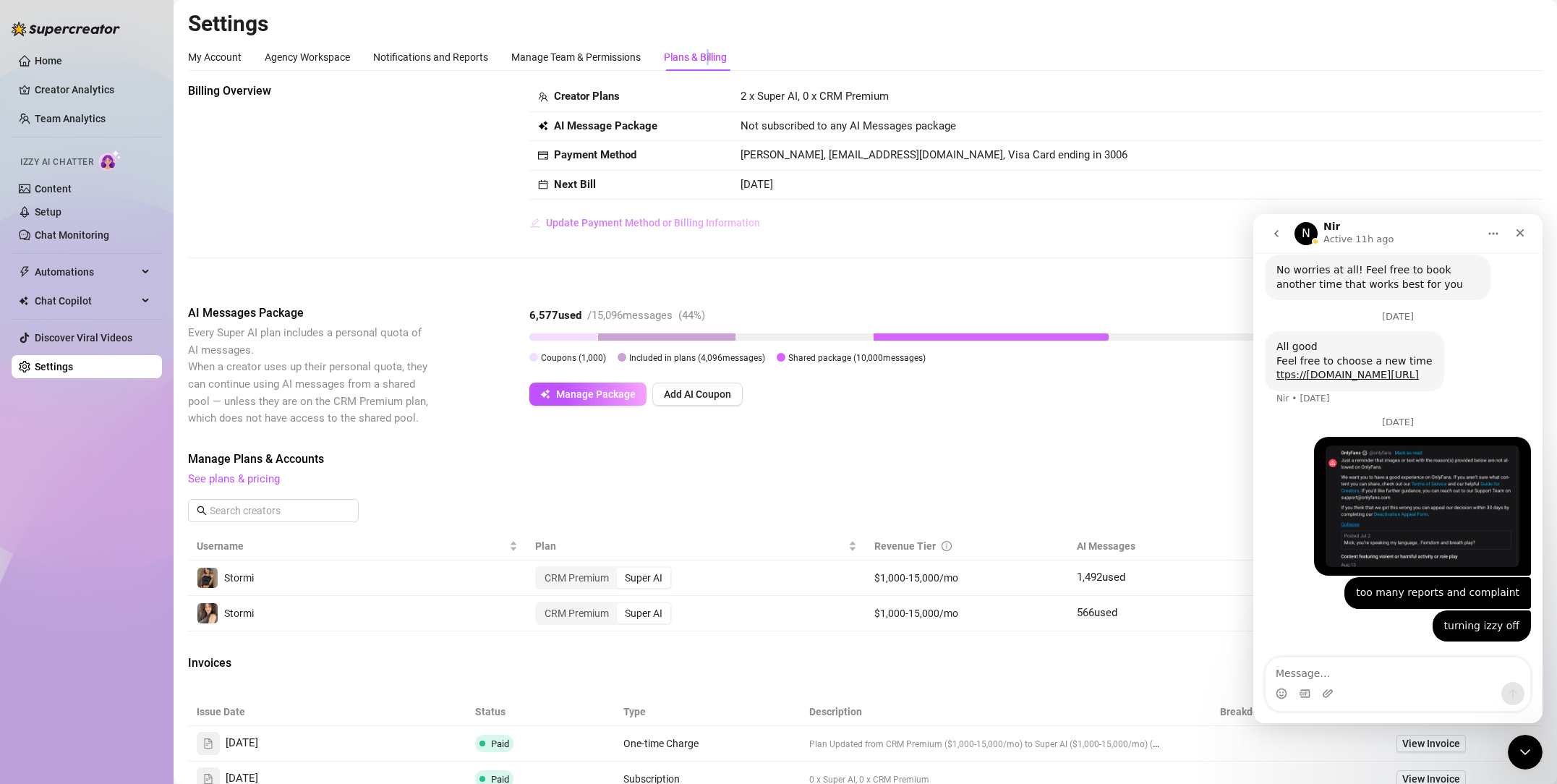
click at [661, 223] on span "Update Payment Method or Billing Information" at bounding box center [653, 223] width 214 height 12
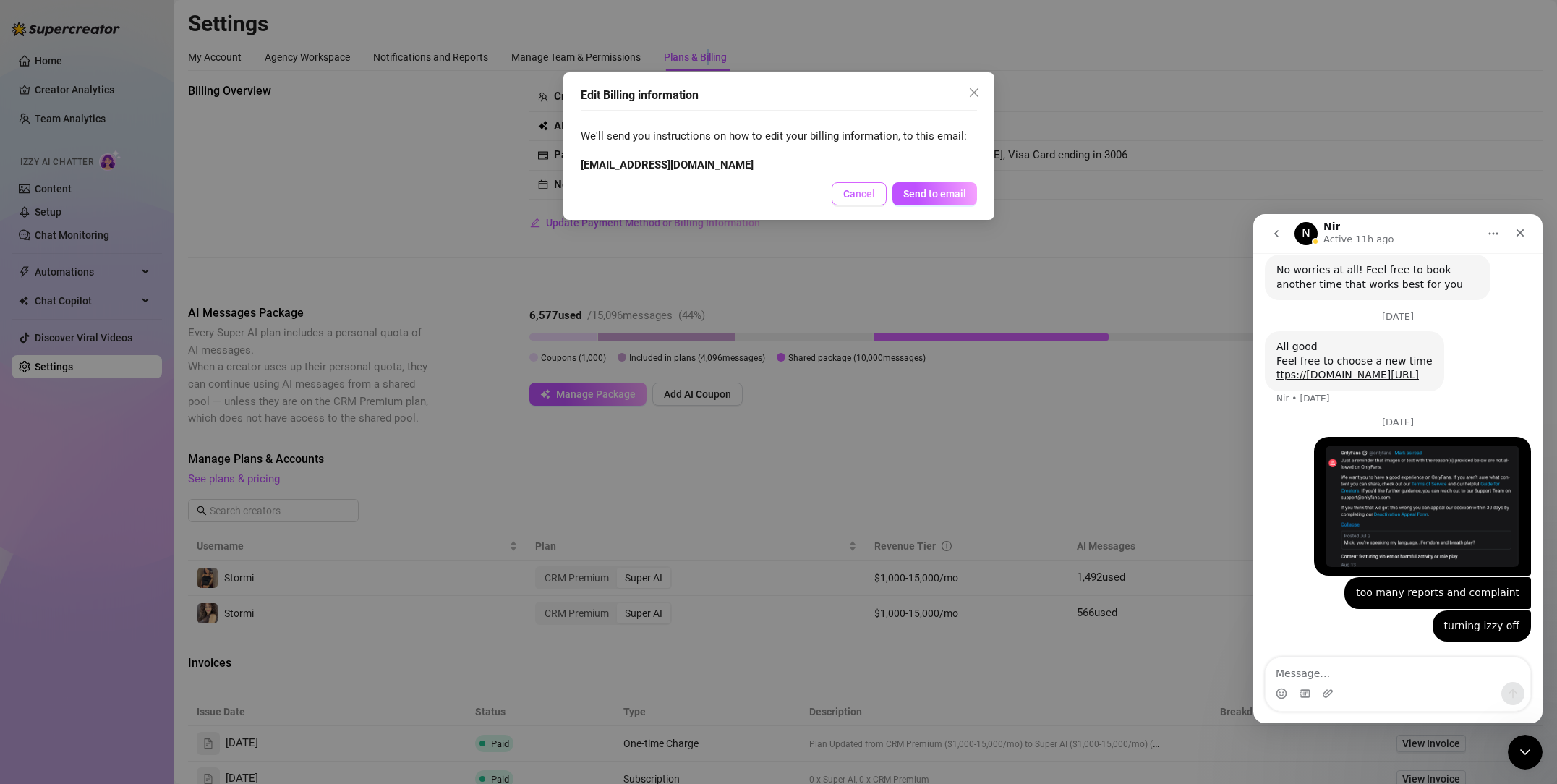
click at [862, 197] on span "Cancel" at bounding box center [859, 194] width 32 height 12
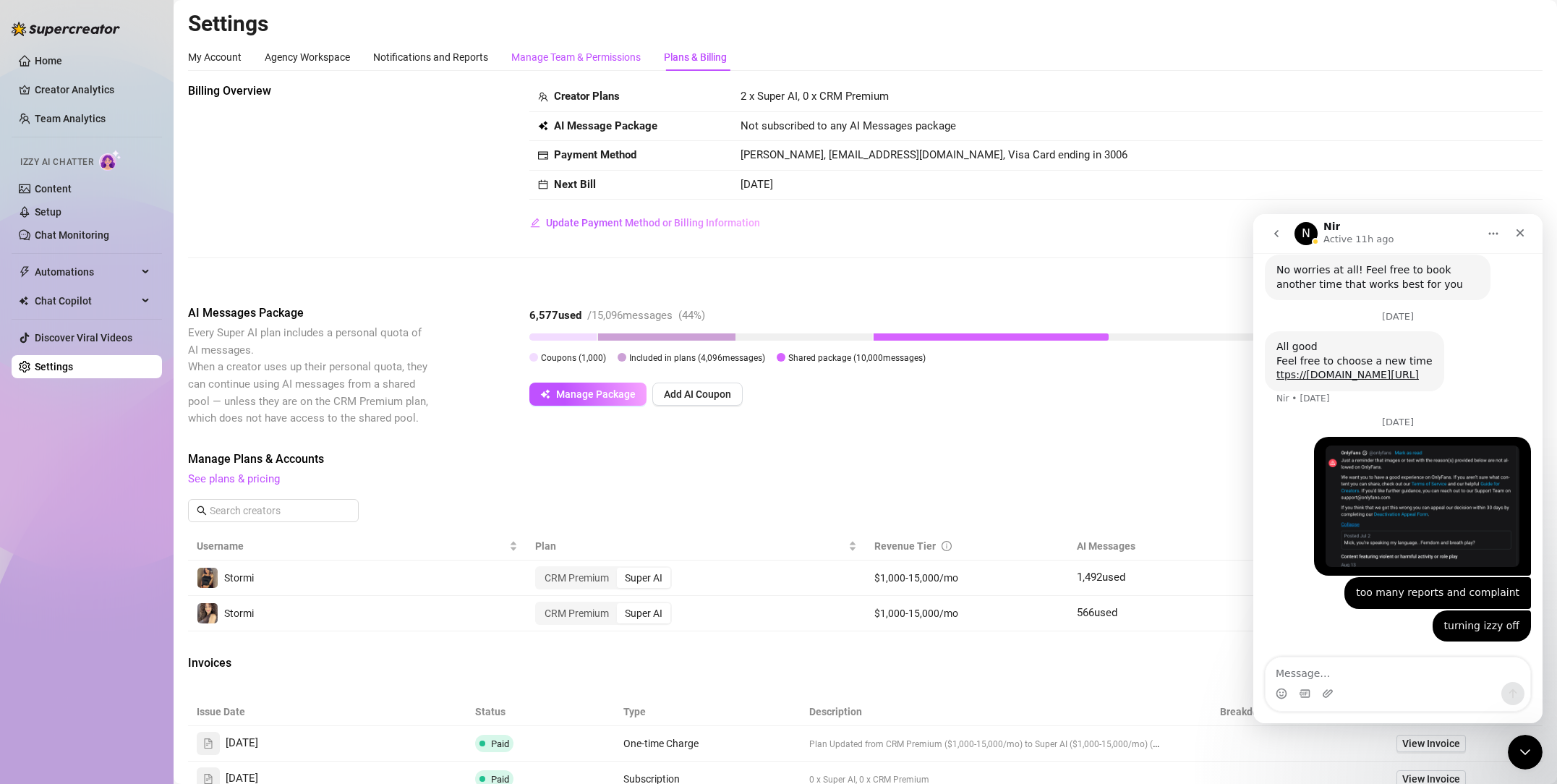
click at [547, 55] on div "Manage Team & Permissions" at bounding box center [576, 58] width 130 height 16
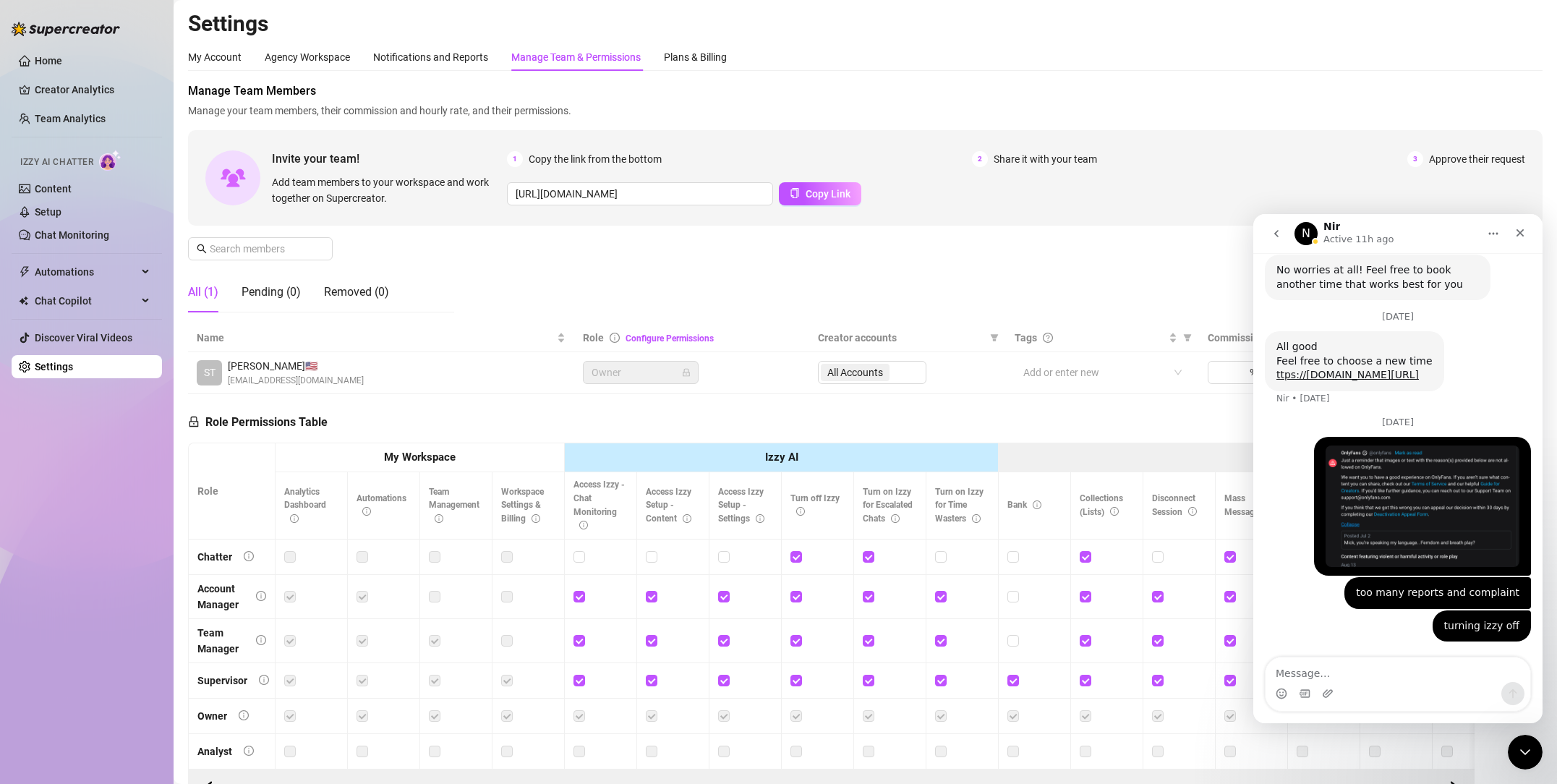
click at [574, 54] on div "Manage Team & Permissions" at bounding box center [576, 58] width 130 height 16
click at [1526, 230] on div "Close" at bounding box center [1521, 233] width 26 height 26
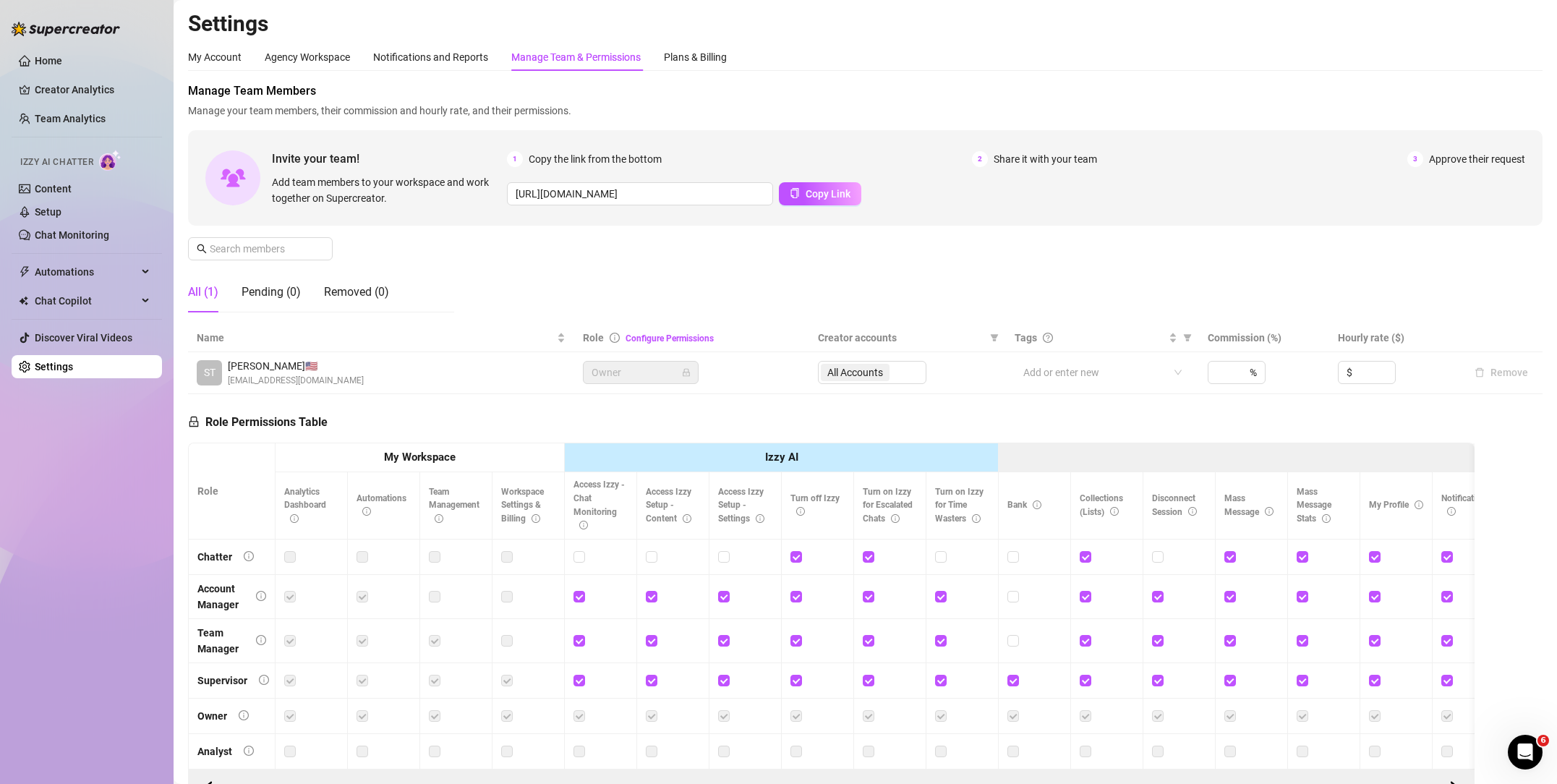
scroll to position [478, 0]
click at [1523, 759] on icon "Open Intercom Messenger" at bounding box center [1524, 750] width 24 height 24
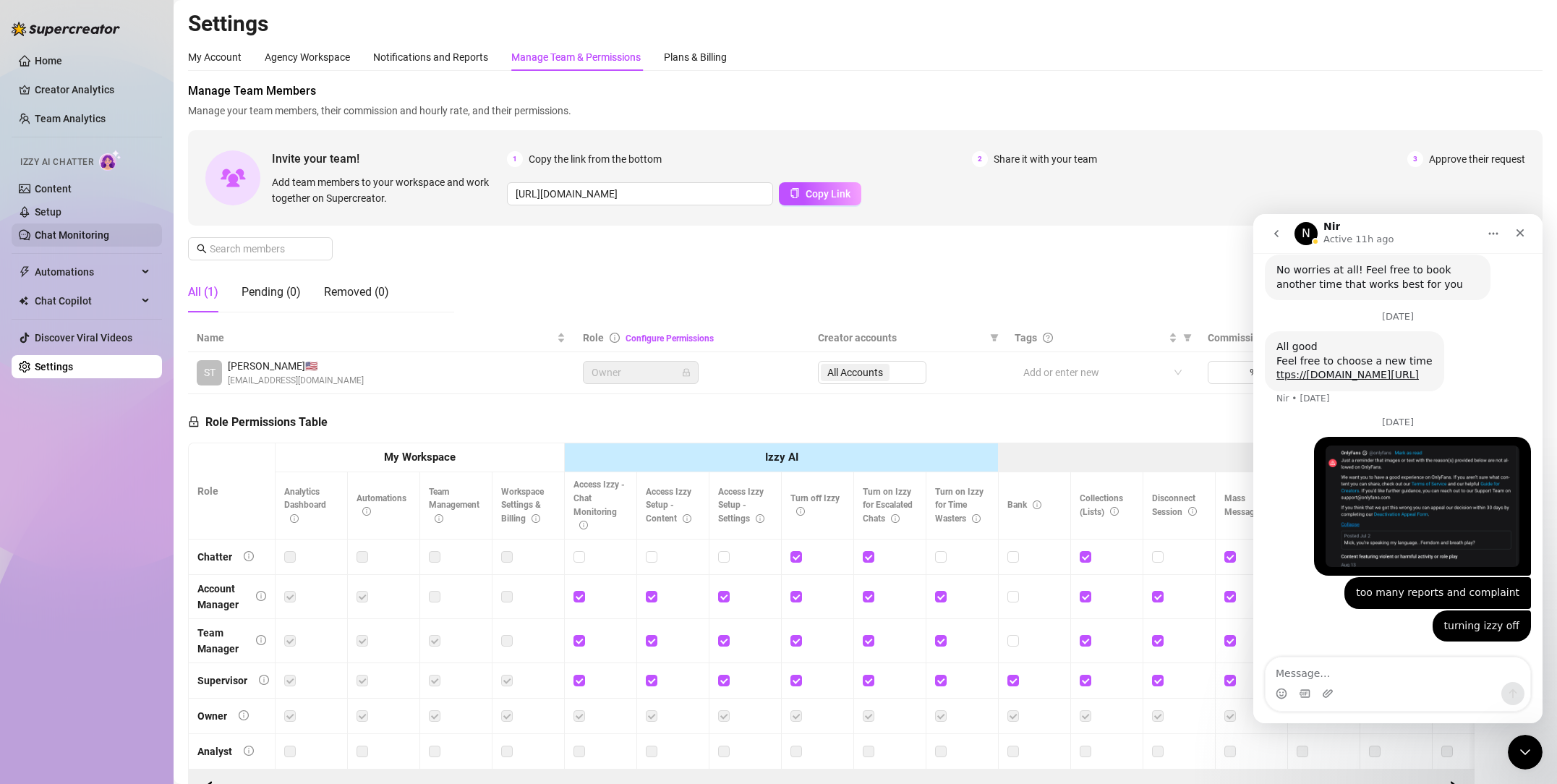
click at [109, 236] on link "Chat Monitoring" at bounding box center [72, 235] width 74 height 12
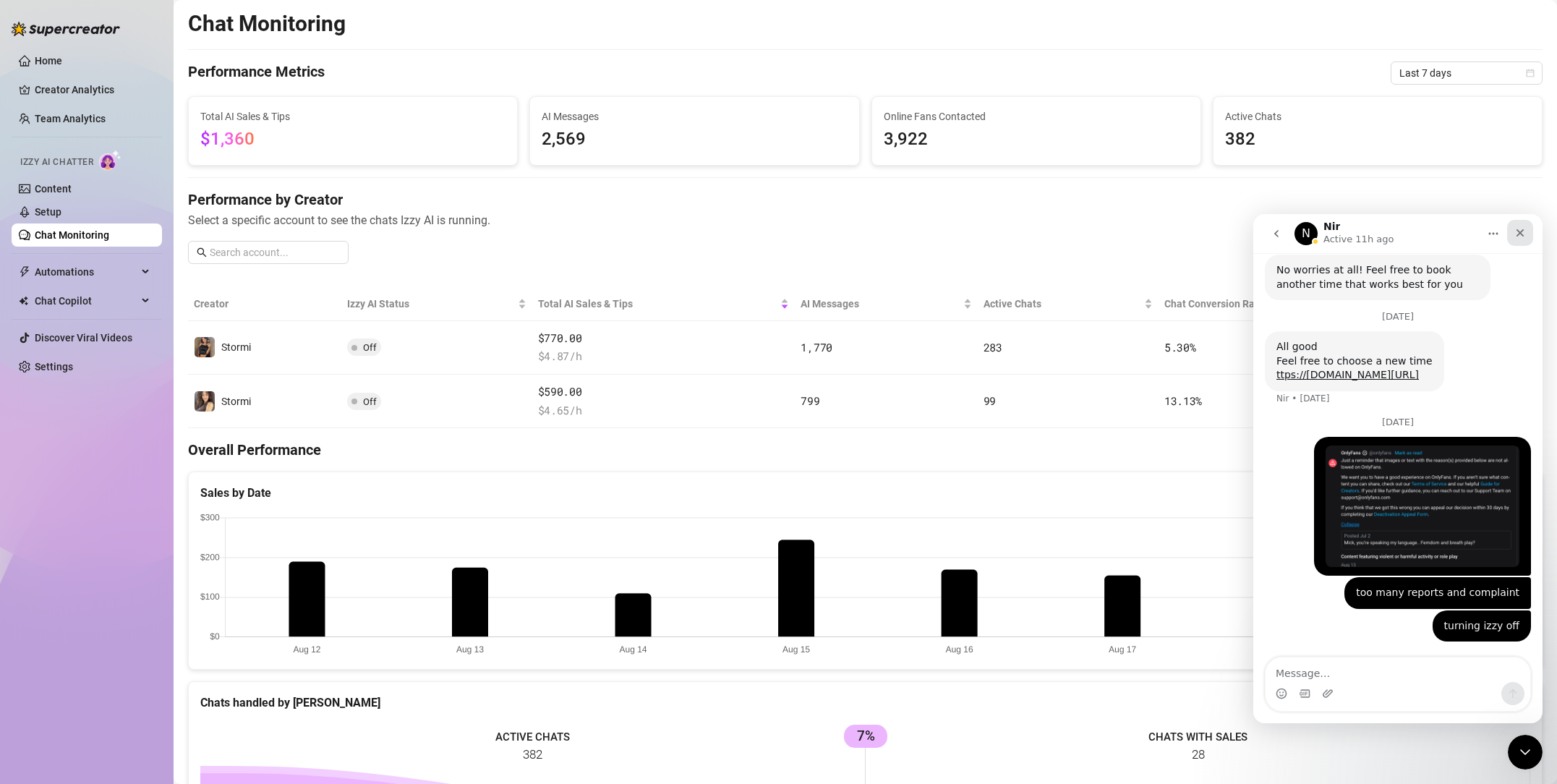
click at [1511, 234] on div "Close" at bounding box center [1521, 233] width 26 height 26
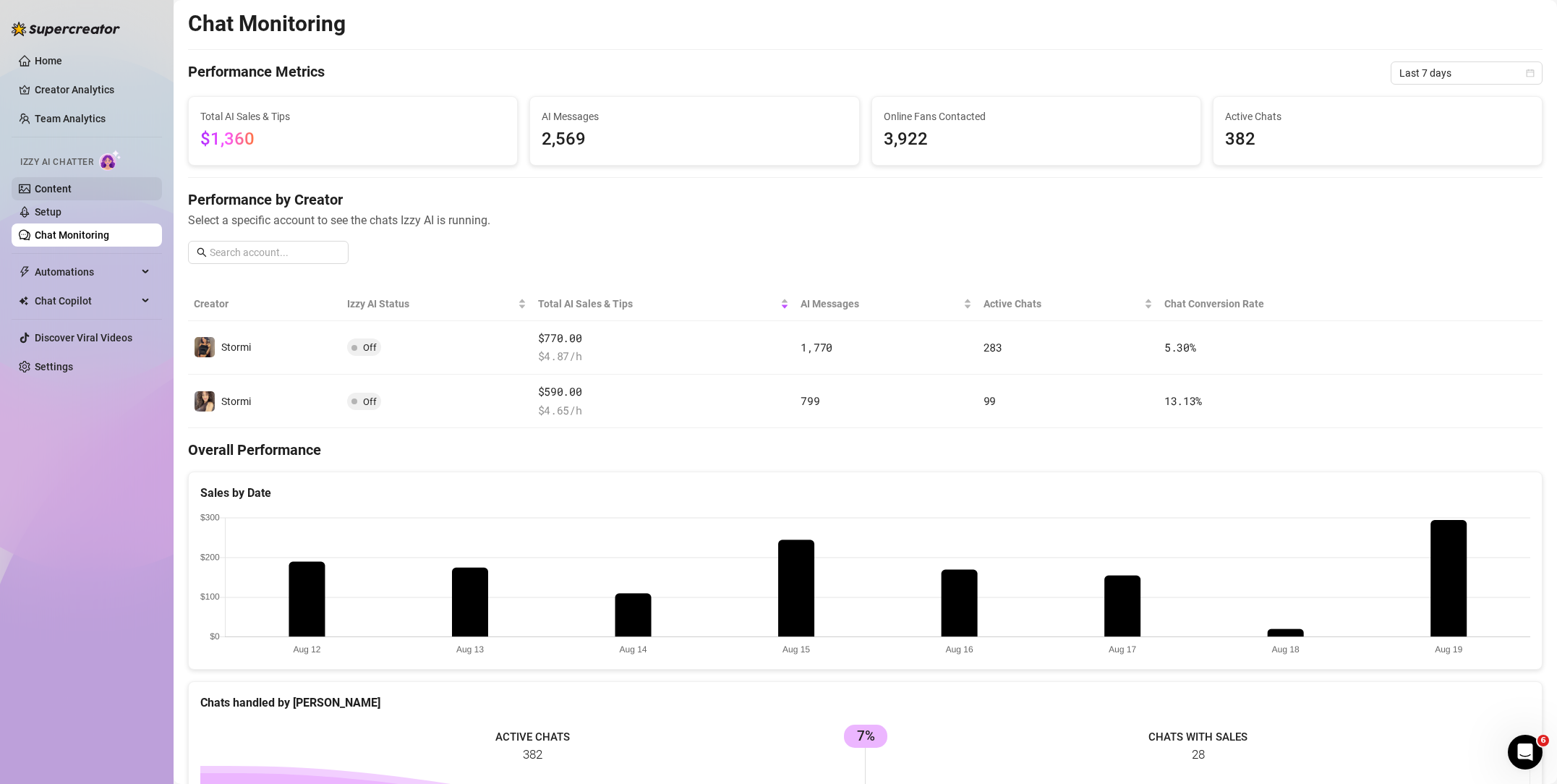
click at [71, 194] on link "Content" at bounding box center [53, 189] width 37 height 12
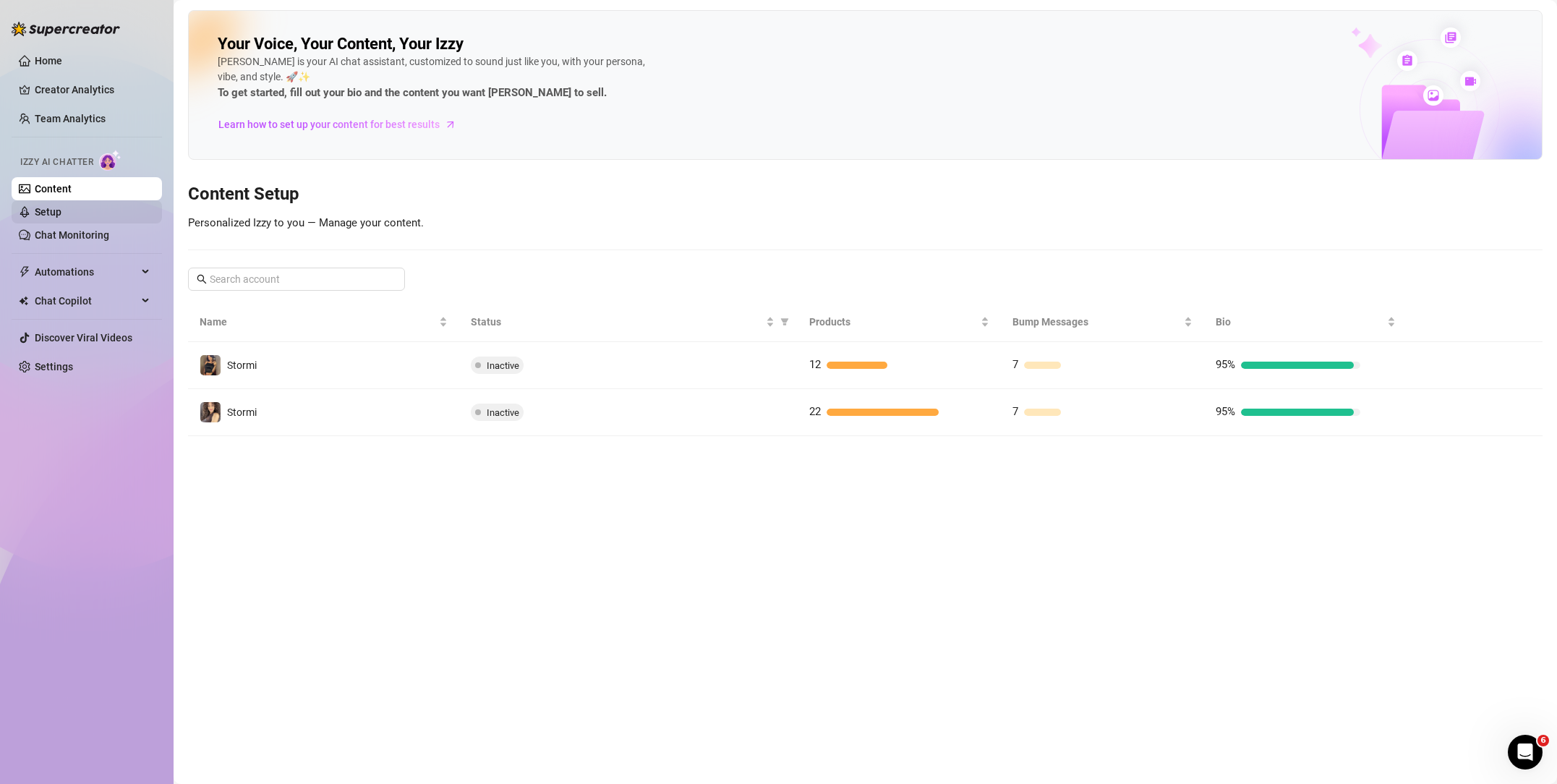
click at [61, 209] on link "Setup" at bounding box center [48, 212] width 27 height 12
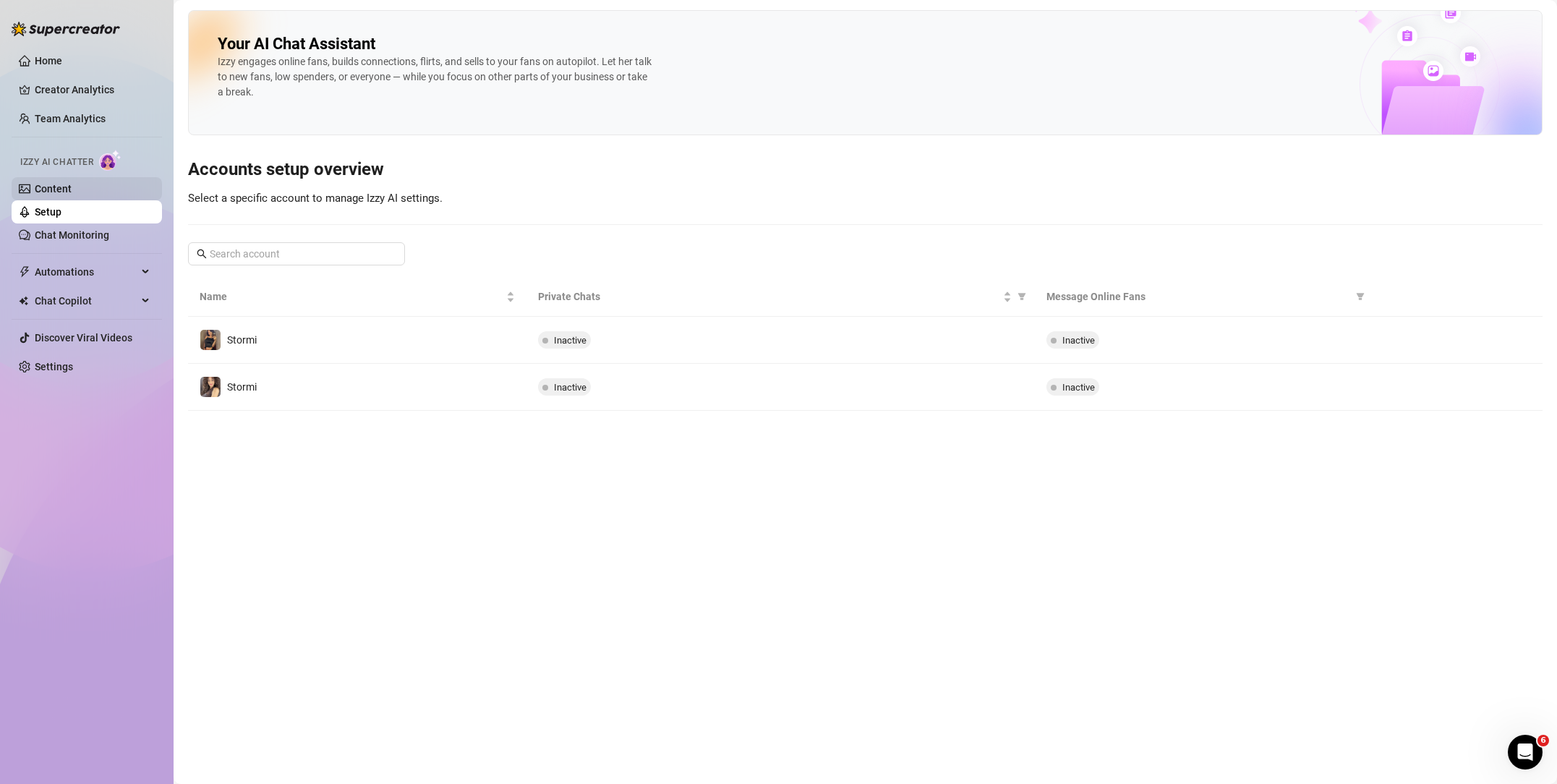
click at [71, 194] on link "Content" at bounding box center [53, 189] width 37 height 12
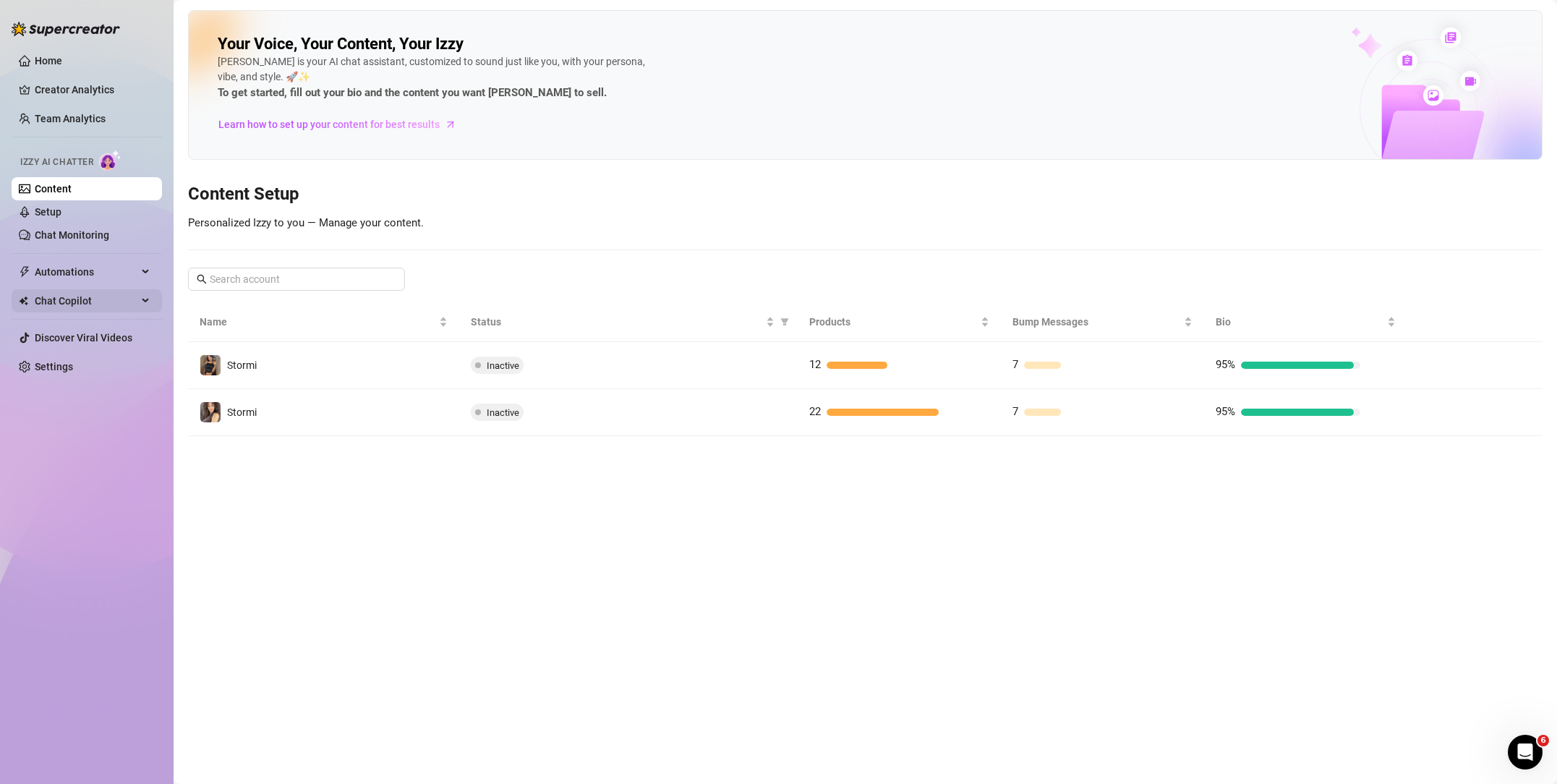
click at [68, 300] on span "Chat Copilot" at bounding box center [86, 301] width 103 height 23
